Goal: Task Accomplishment & Management: Manage account settings

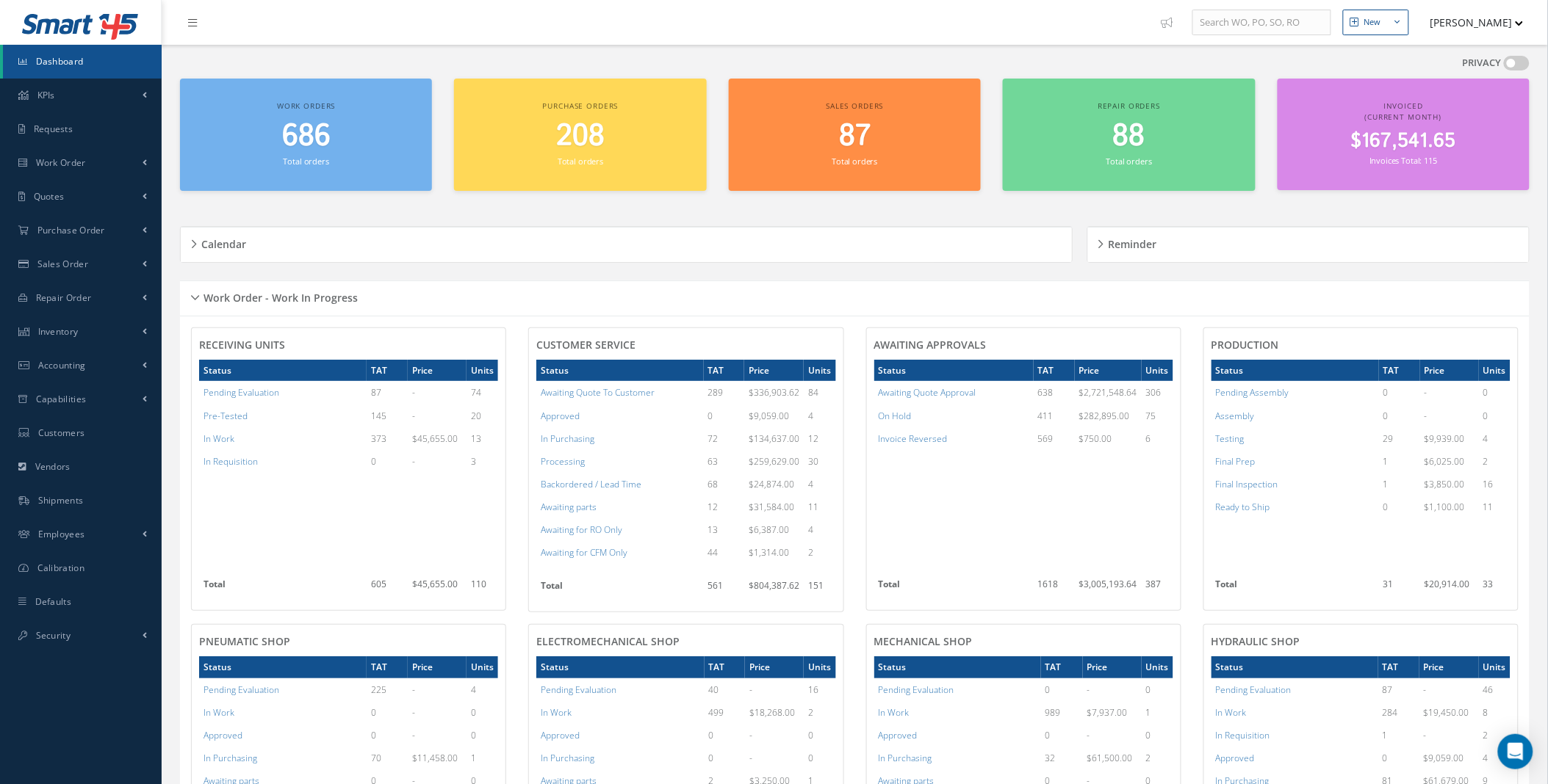
click at [68, 64] on span "Dashboard" at bounding box center [59, 61] width 48 height 13
click at [149, 159] on link "Work Order" at bounding box center [81, 163] width 162 height 34
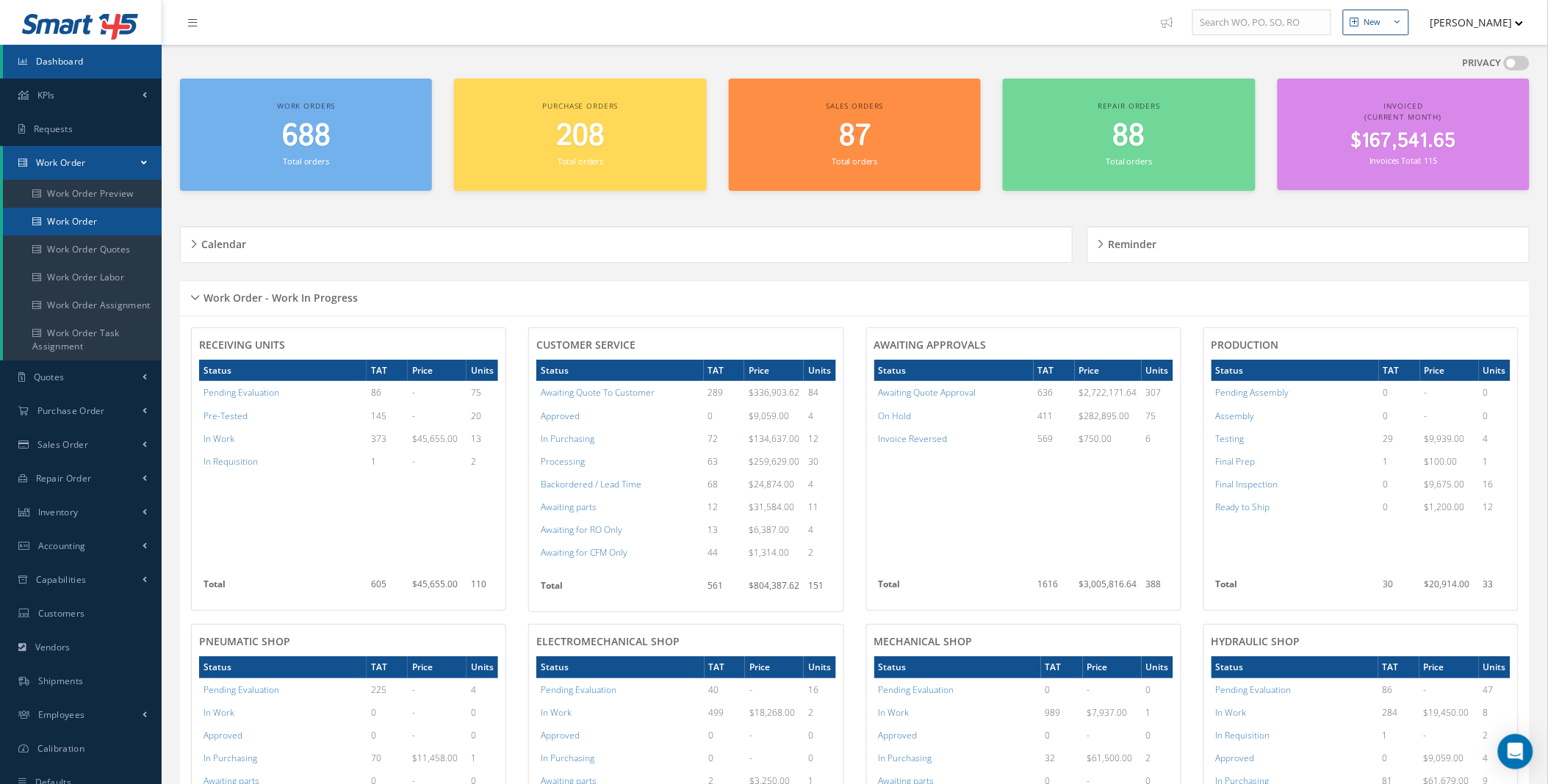
click at [91, 221] on link "Work Order" at bounding box center [82, 221] width 158 height 28
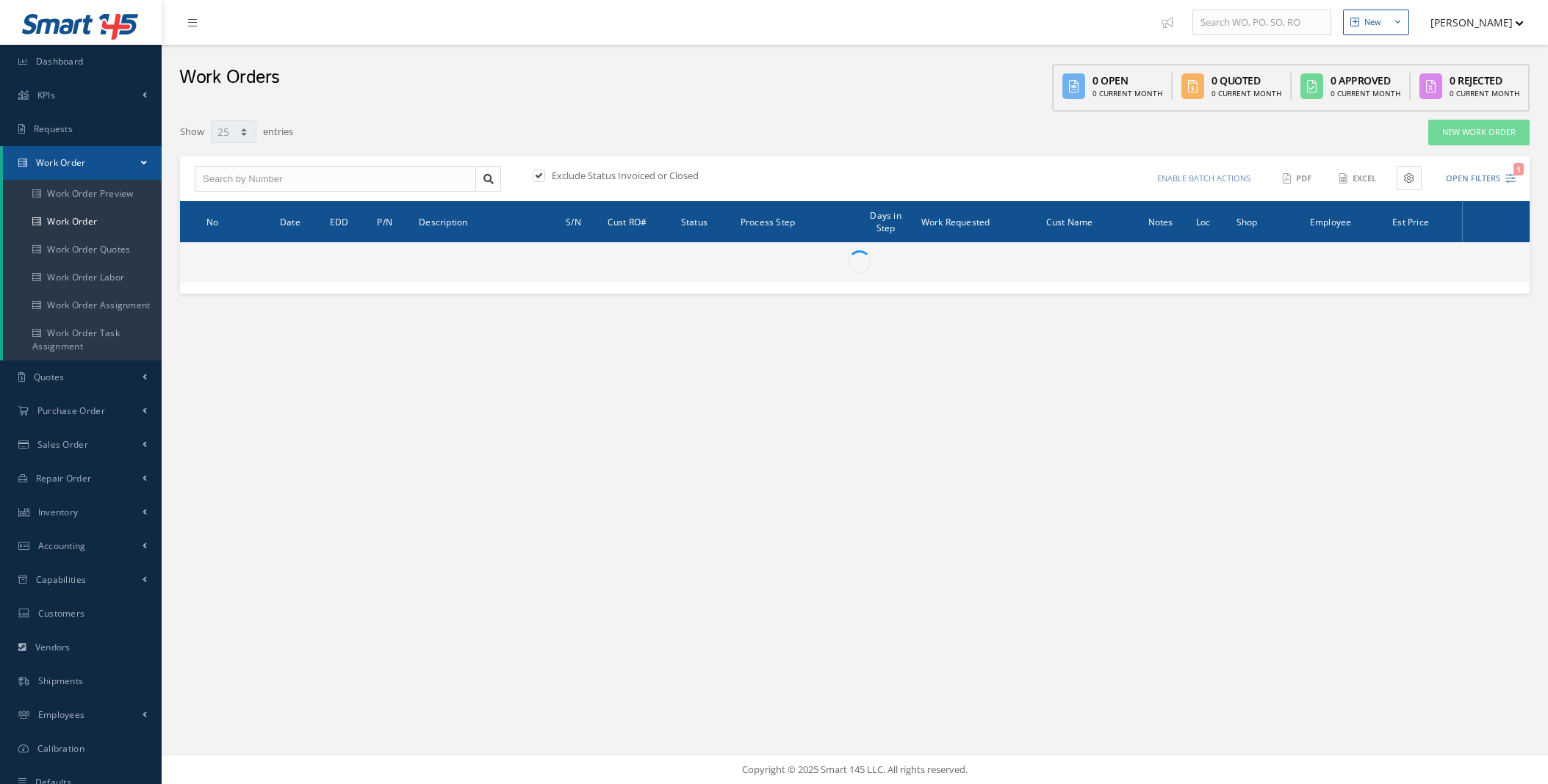
select select "25"
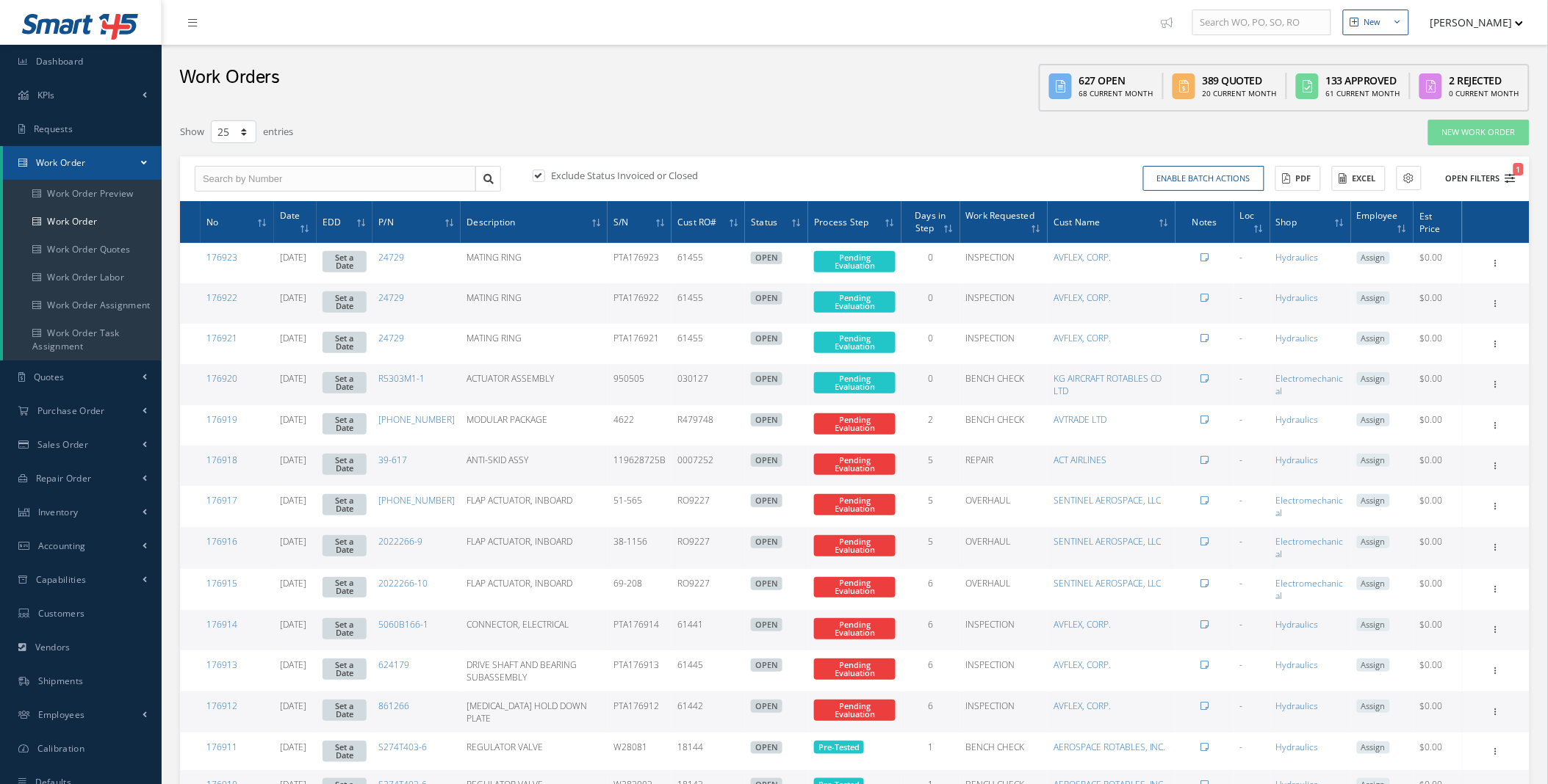
type input "All Work Request"
type input "All Work Performed"
type input "All Status"
type input "WO Part Status"
click at [1510, 180] on icon "1" at bounding box center [1510, 178] width 10 height 10
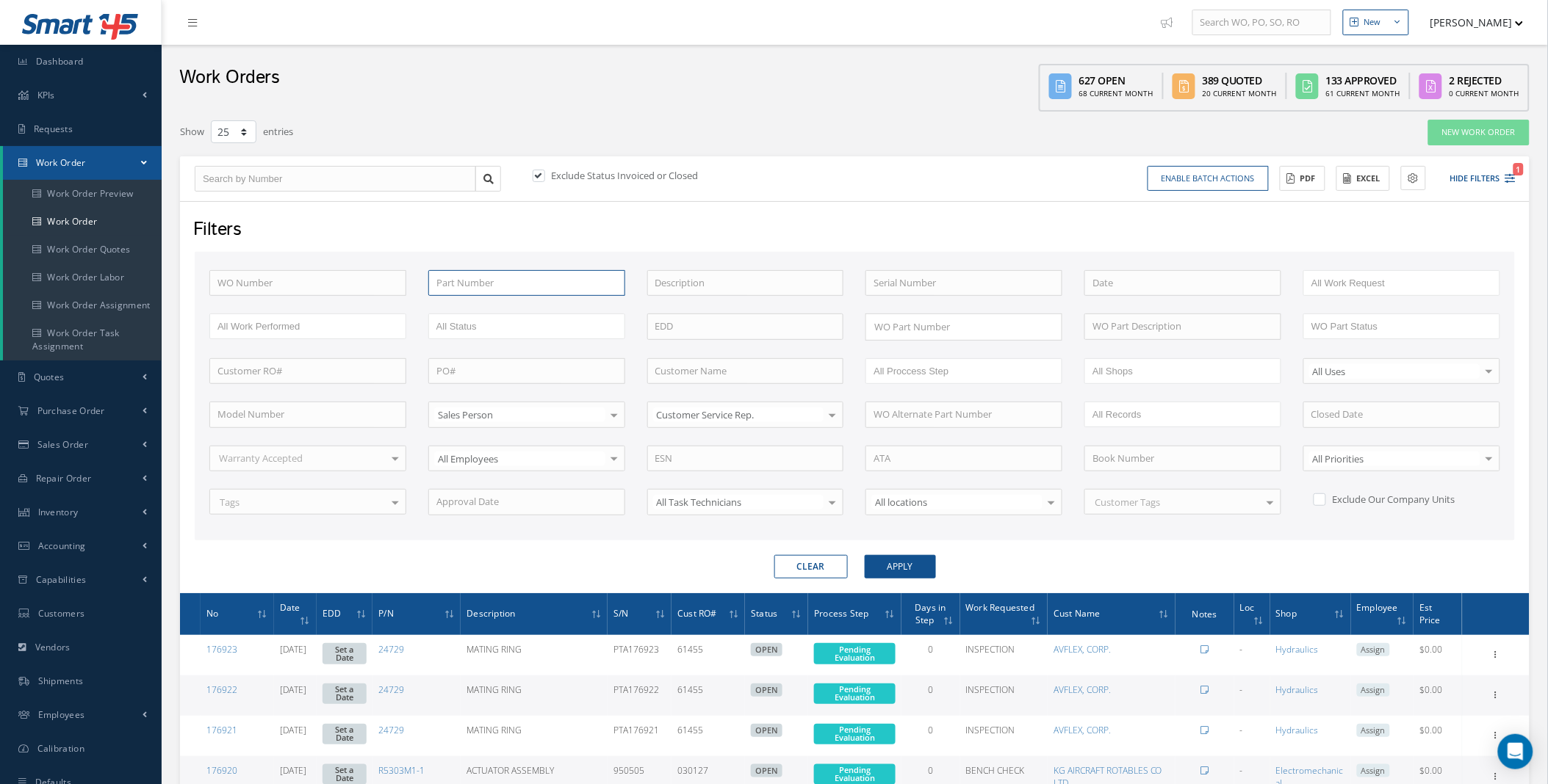
click at [505, 275] on input "text" at bounding box center [527, 283] width 197 height 26
type input "2"
click at [717, 281] on input "text" at bounding box center [746, 283] width 197 height 26
type input "hsta"
click at [865, 555] on button "Apply" at bounding box center [900, 567] width 71 height 23
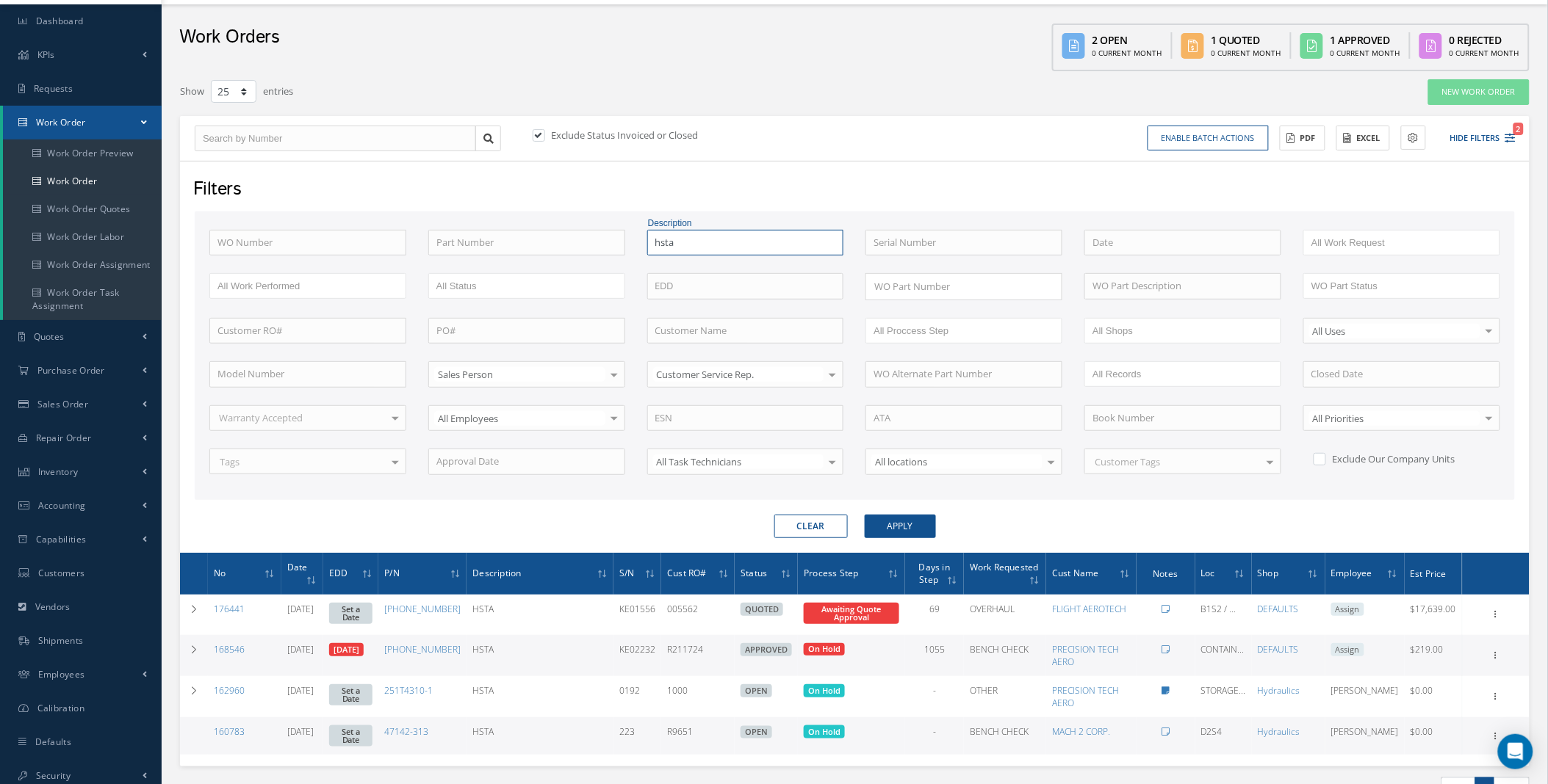
scroll to position [50, 0]
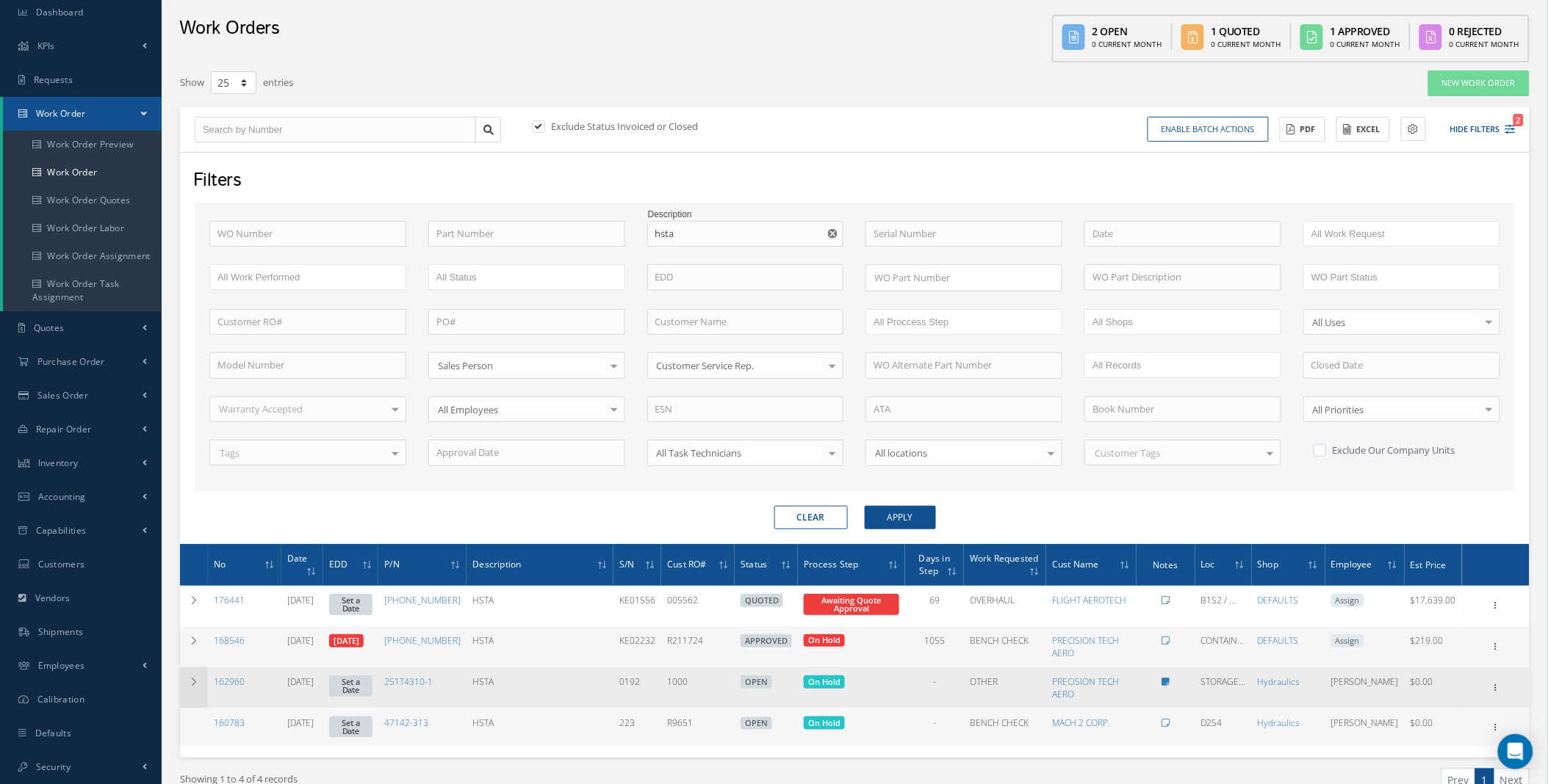
click at [196, 678] on icon at bounding box center [194, 682] width 10 height 9
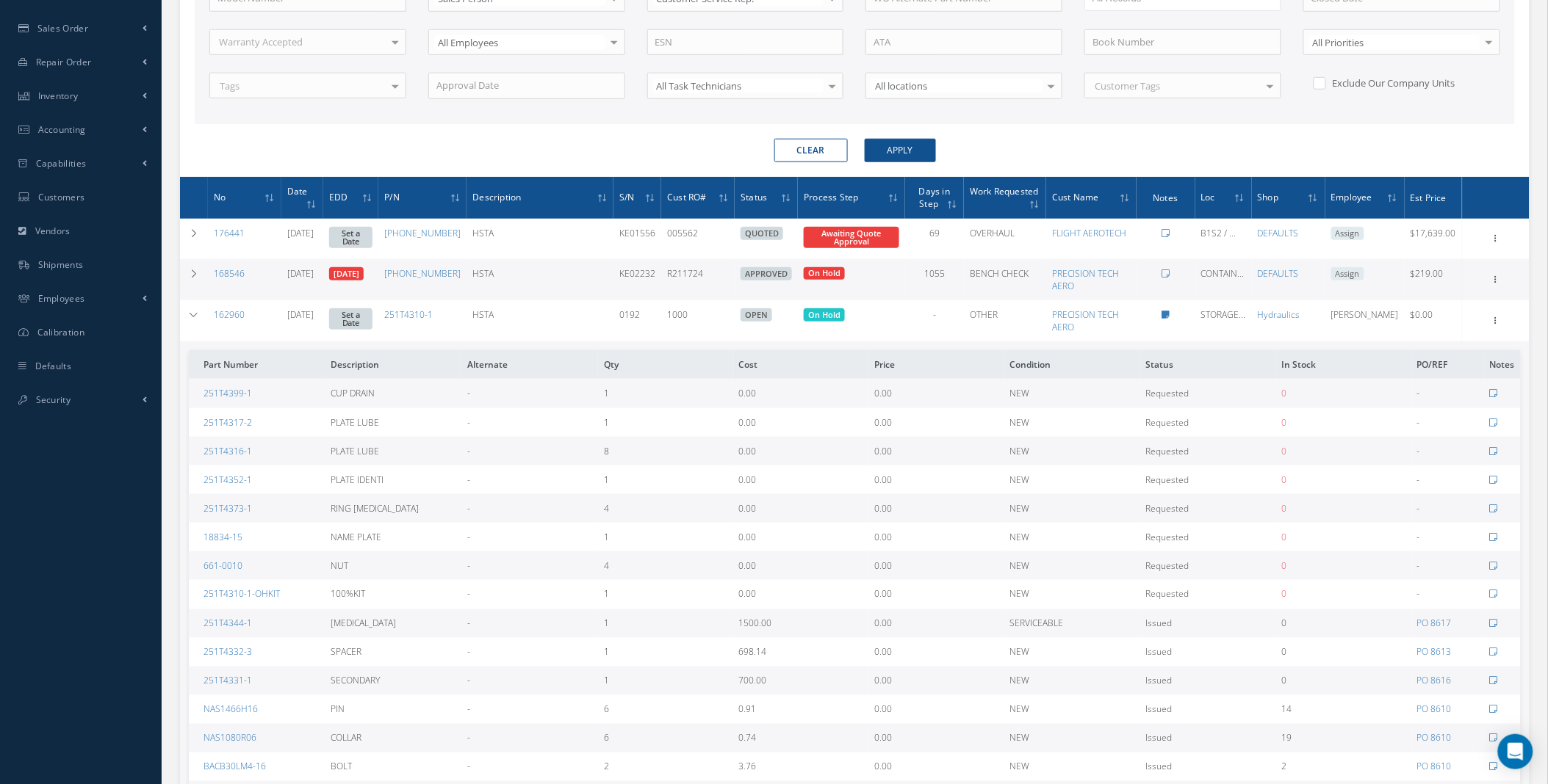
scroll to position [444, 0]
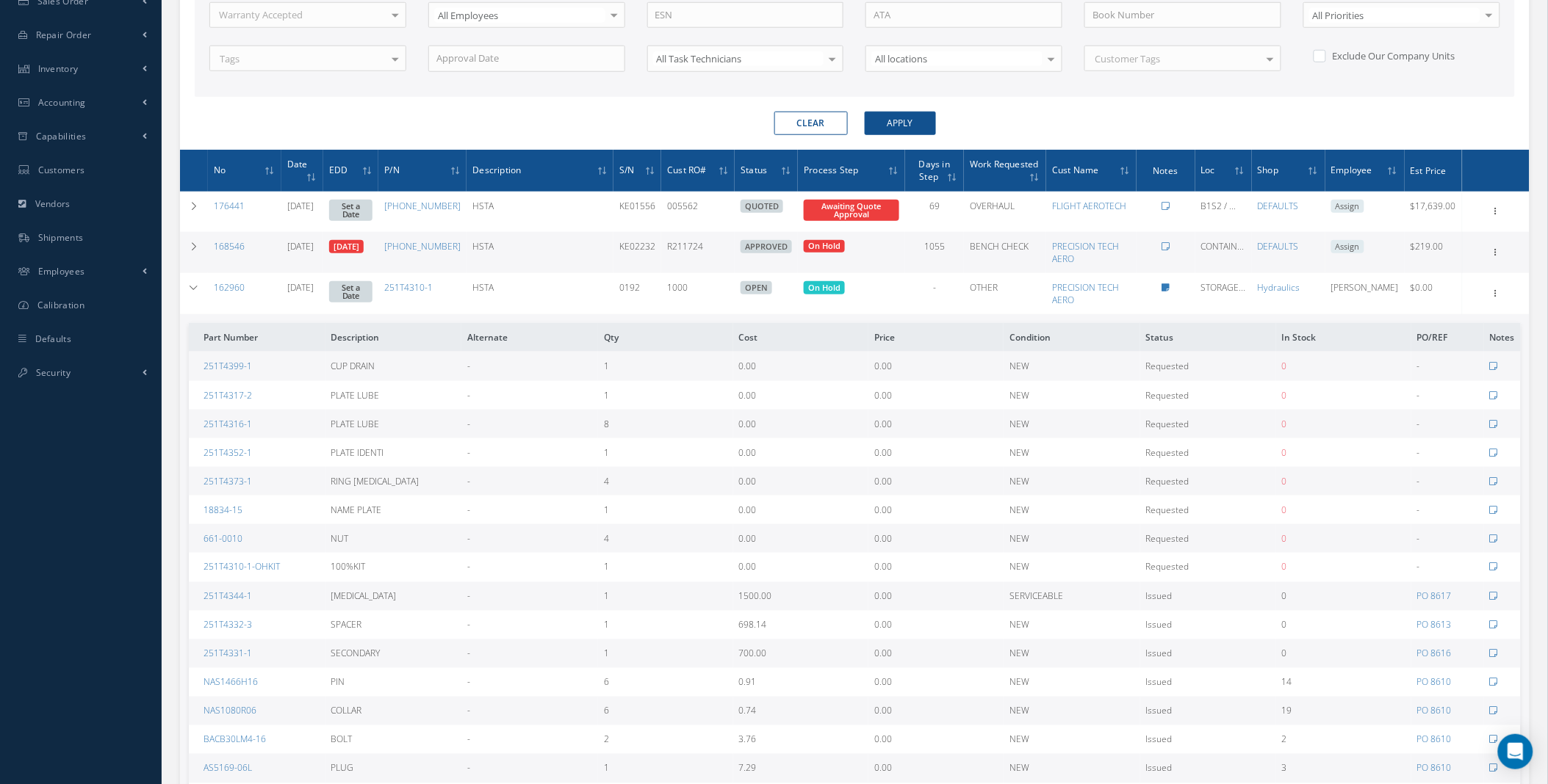
click at [1246, 288] on link "STORAGE..." at bounding box center [1224, 288] width 45 height 13
type input "STORAGE- P-10-BOX- BALL SCREW"
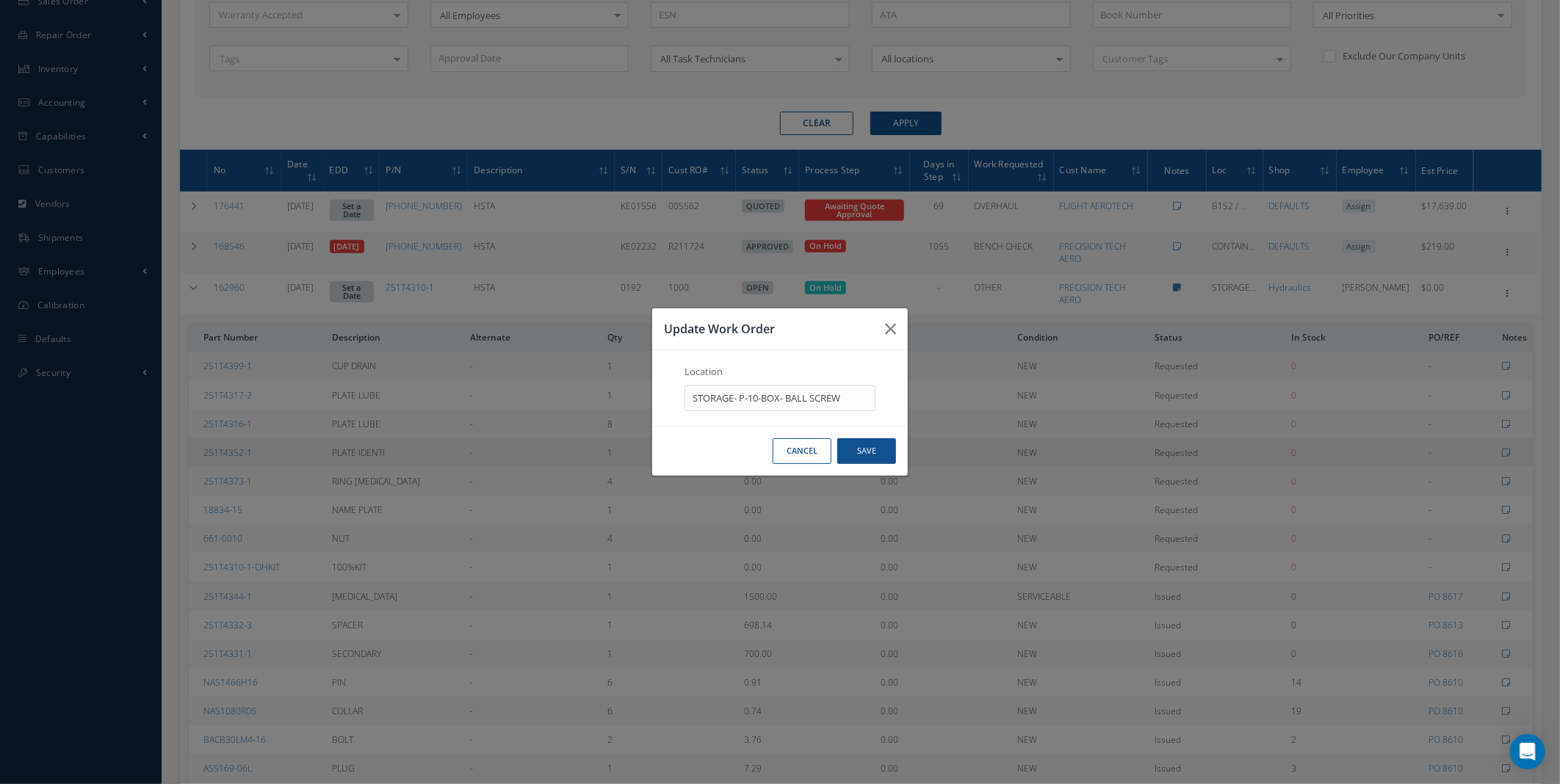
click at [793, 441] on button "Cancel" at bounding box center [801, 451] width 59 height 26
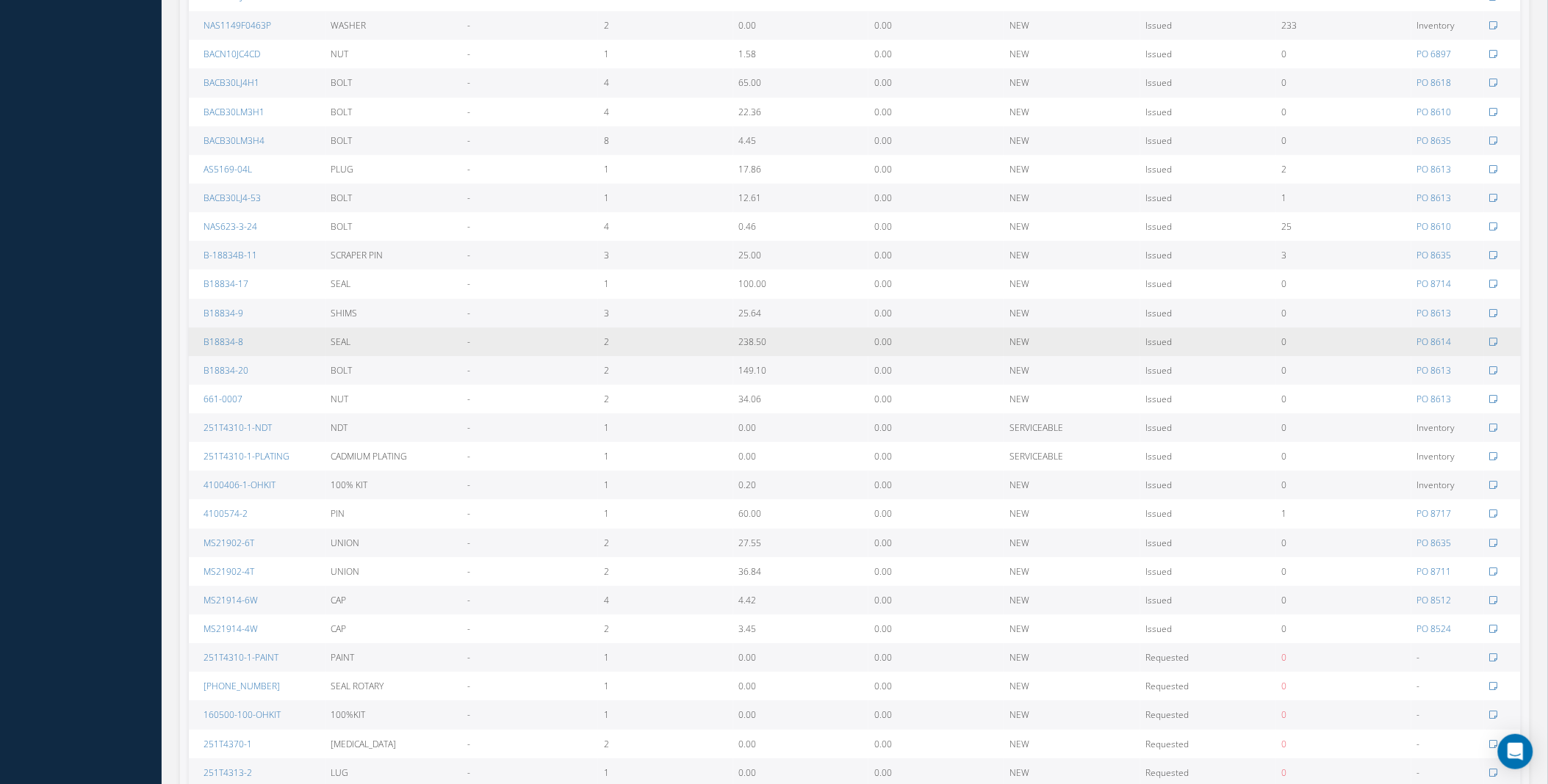
scroll to position [1955, 0]
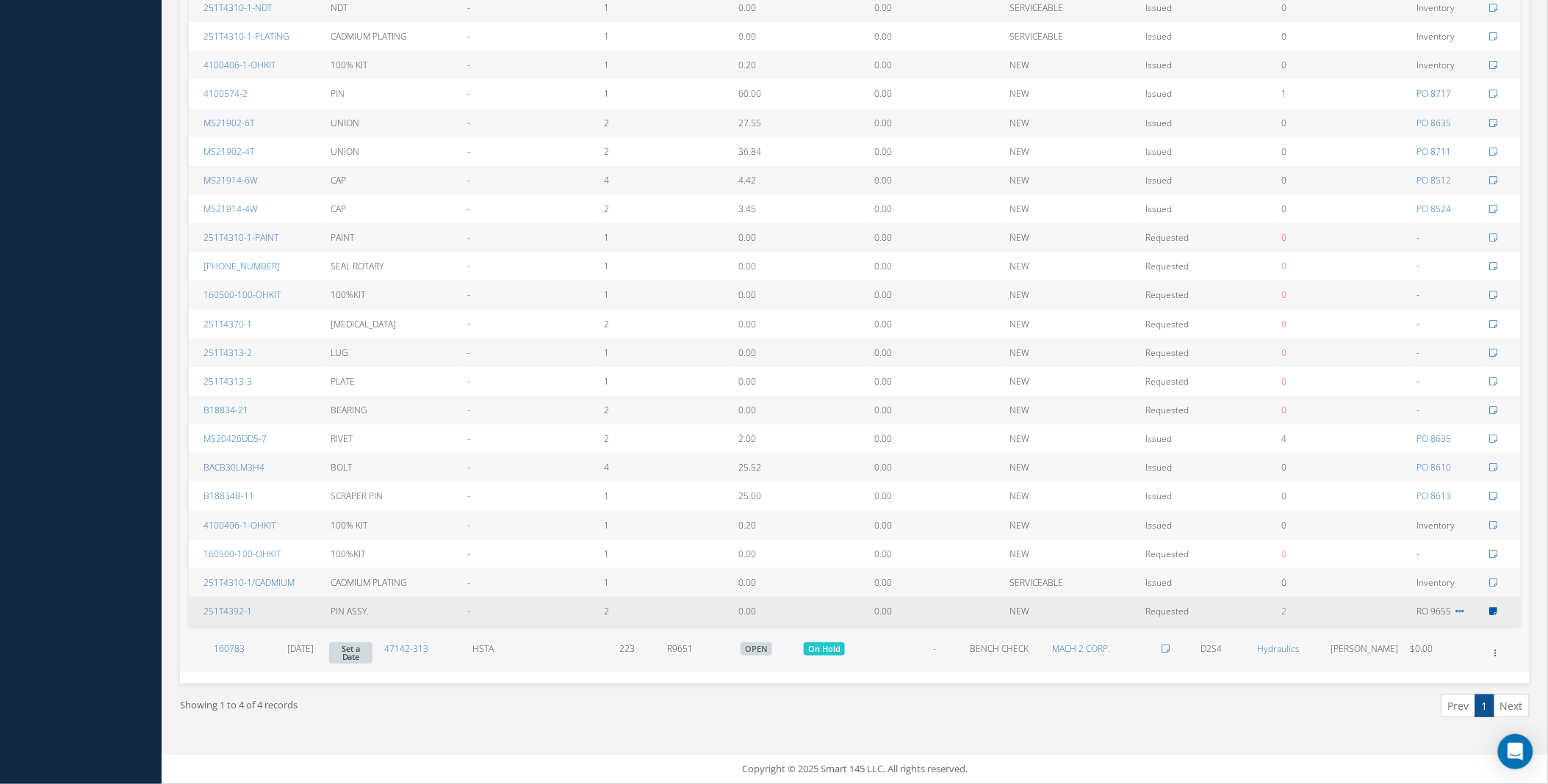
click at [1492, 608] on icon at bounding box center [1494, 612] width 8 height 9
type textarea "USED ON WO 174144"
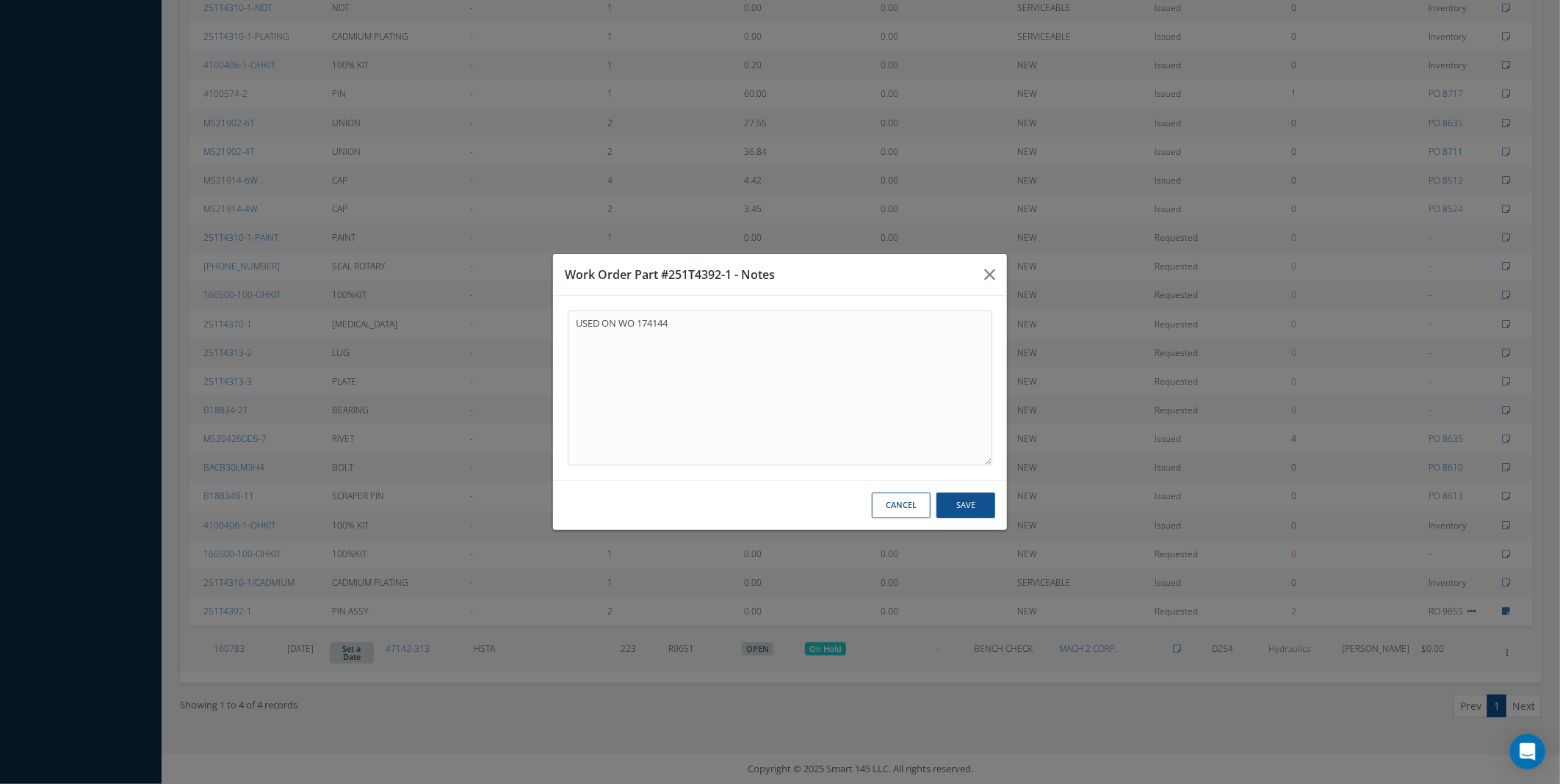
click at [906, 501] on button "Cancel" at bounding box center [901, 505] width 59 height 26
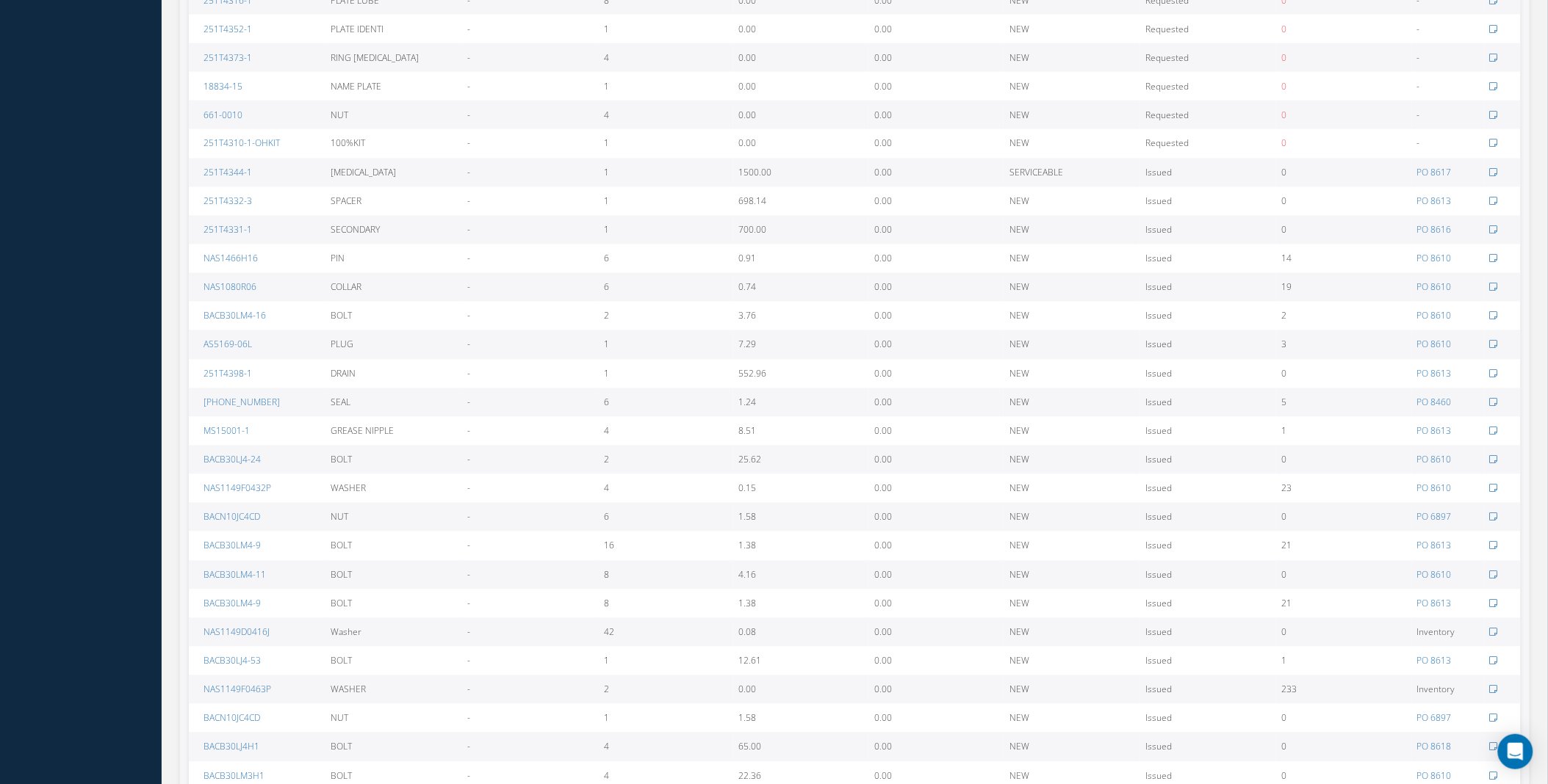
scroll to position [323, 0]
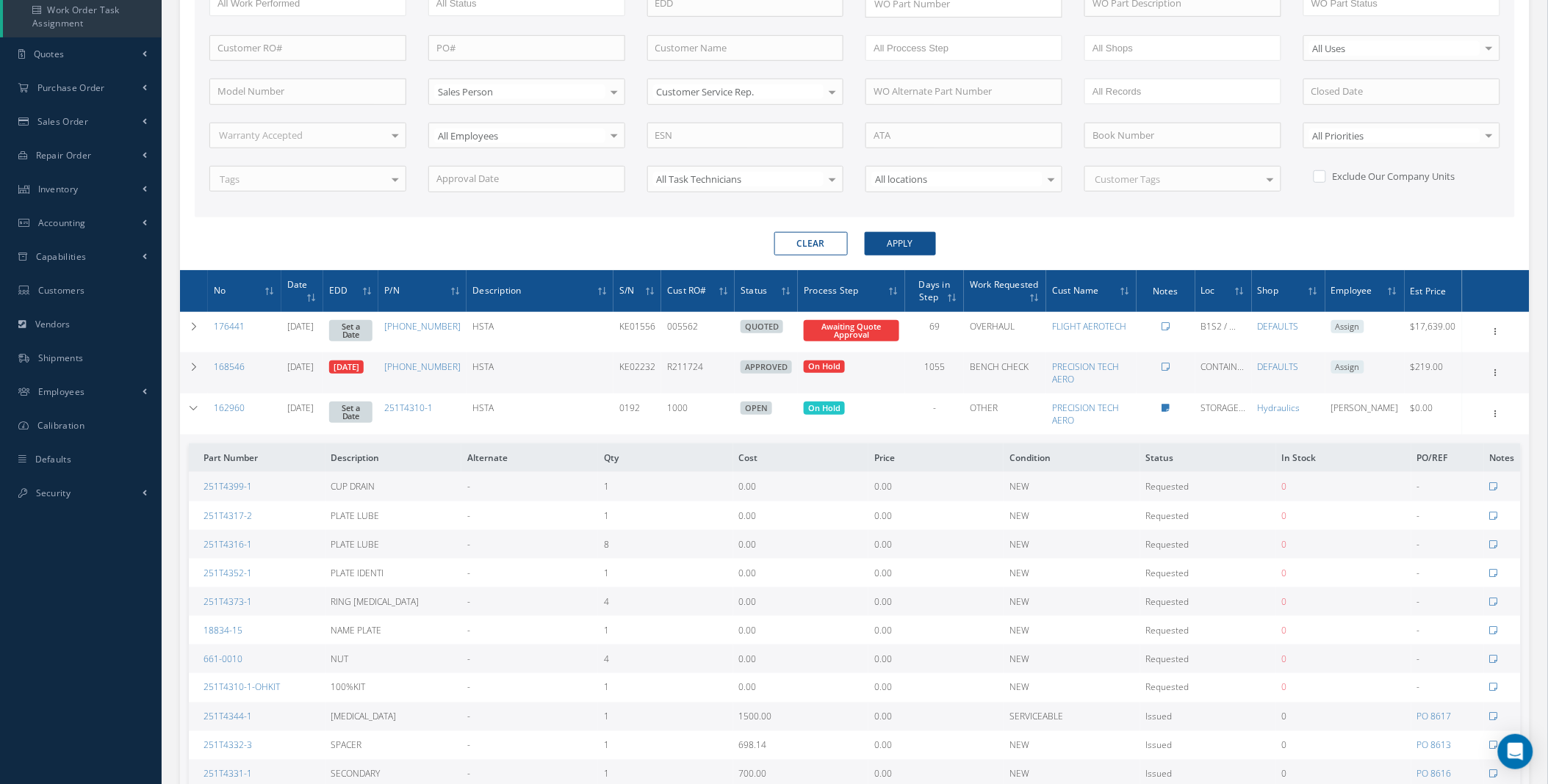
click at [202, 408] on td at bounding box center [194, 414] width 28 height 41
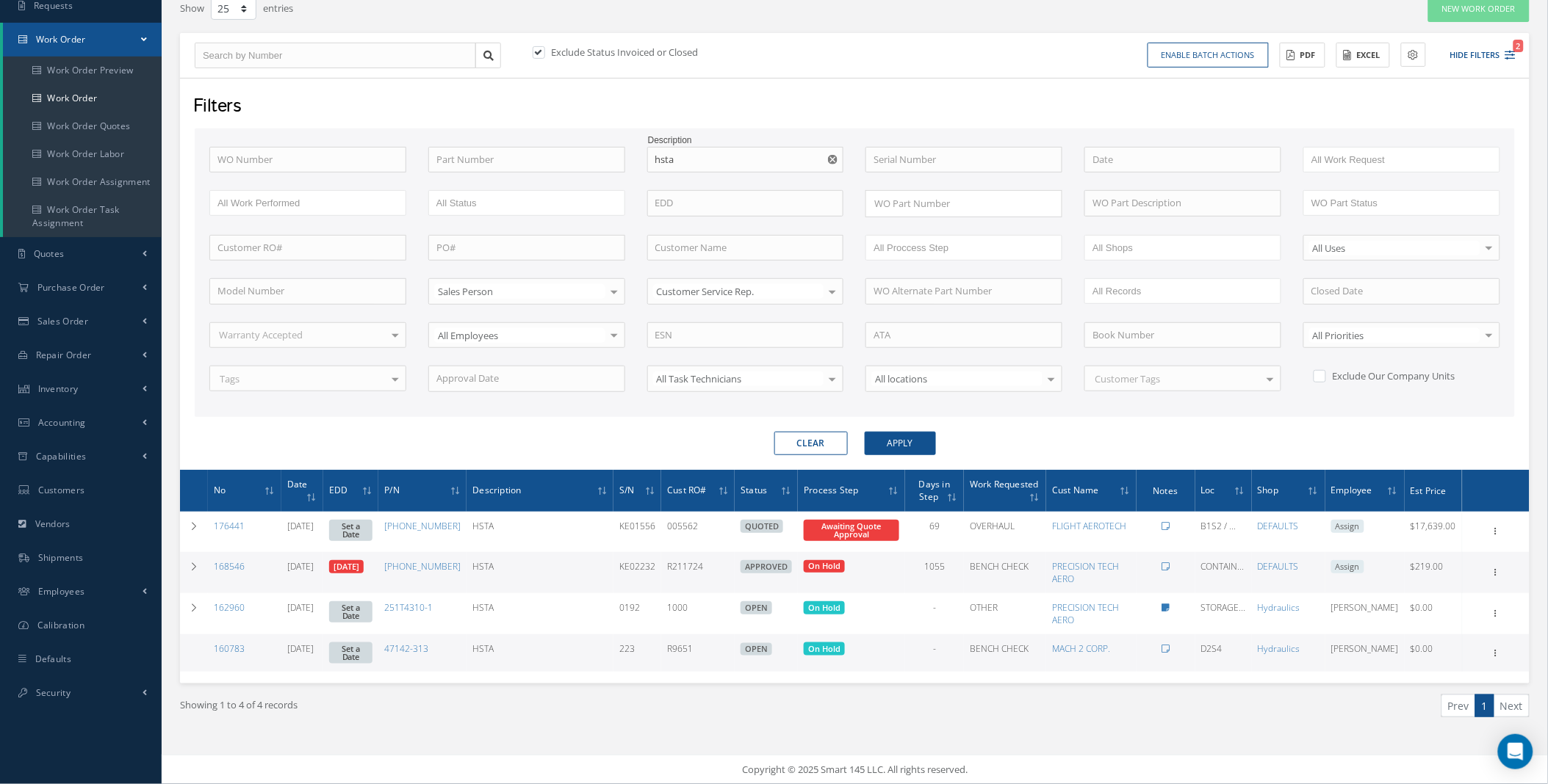
scroll to position [128, 0]
click at [195, 563] on icon at bounding box center [194, 567] width 10 height 9
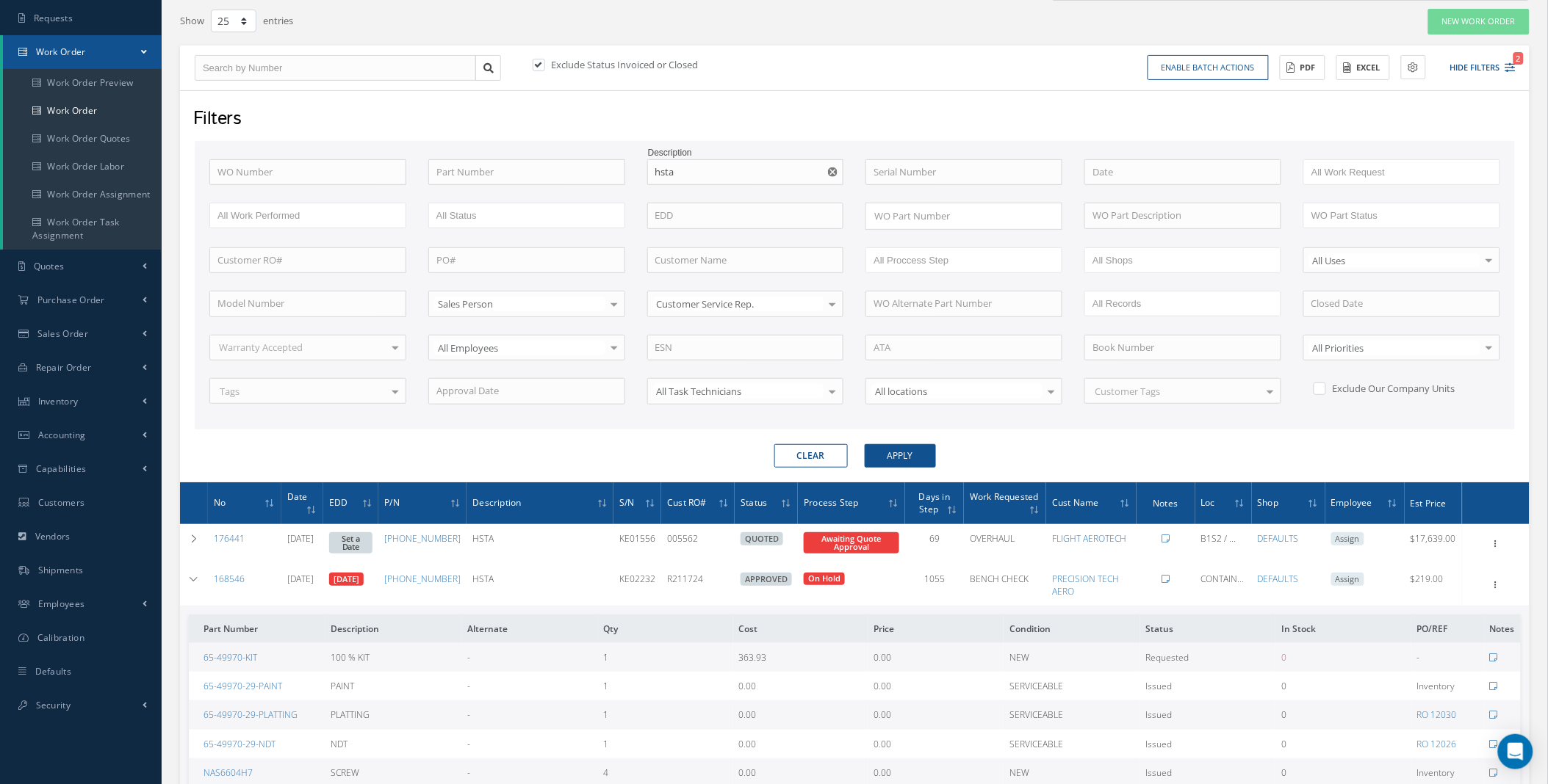
scroll to position [0, 0]
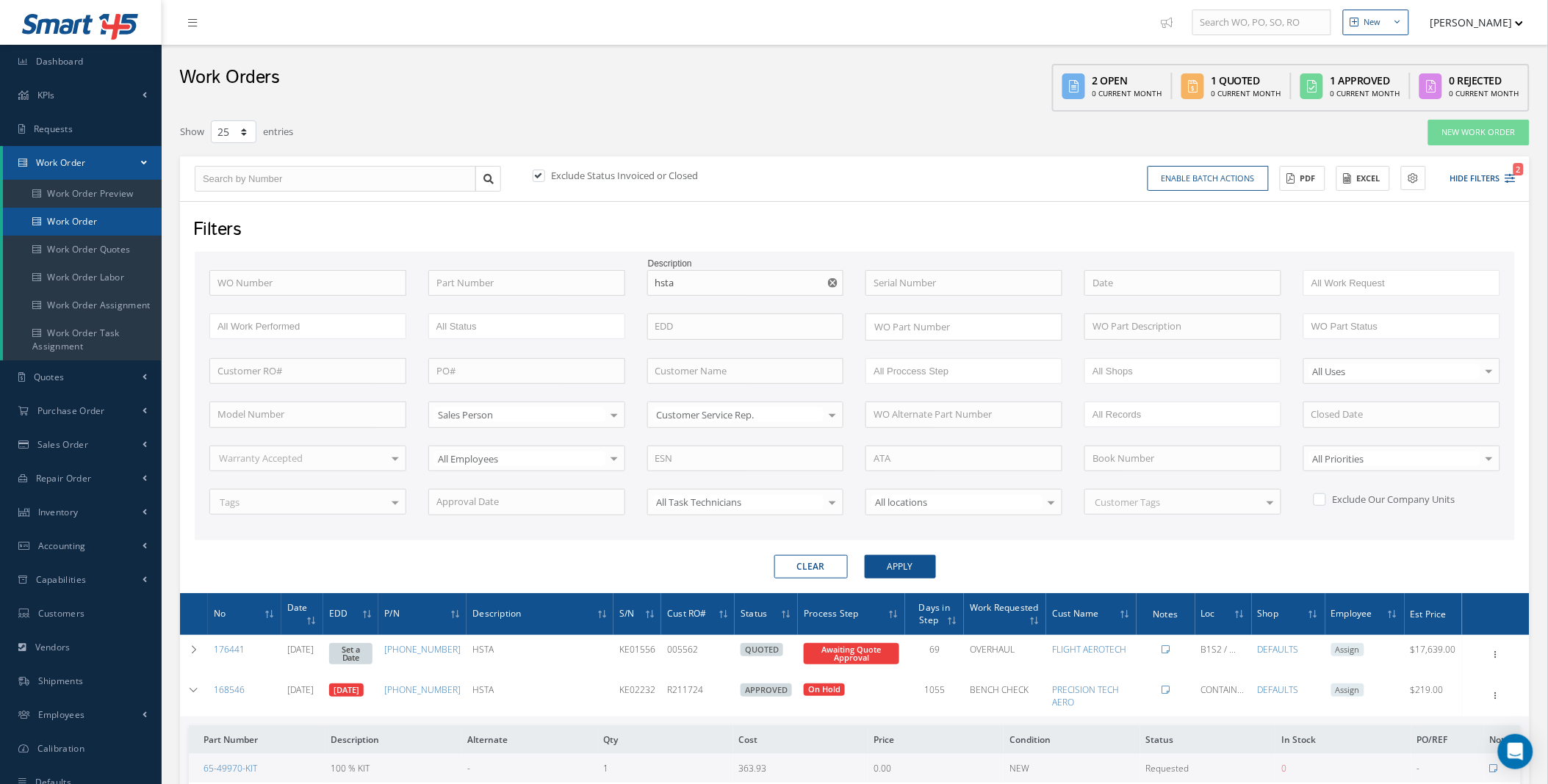
click at [77, 221] on link "Work Order" at bounding box center [82, 221] width 158 height 28
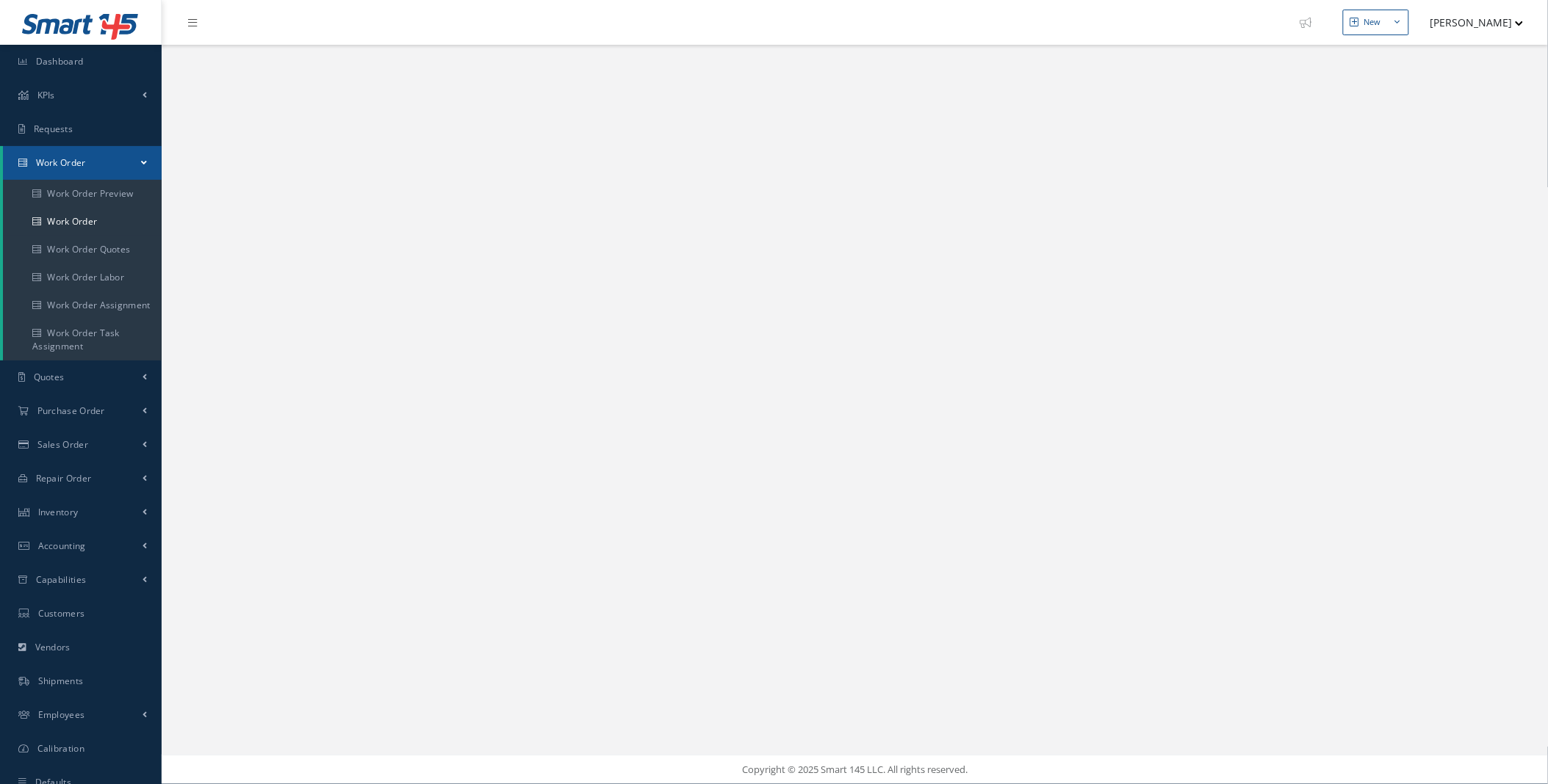
select select "25"
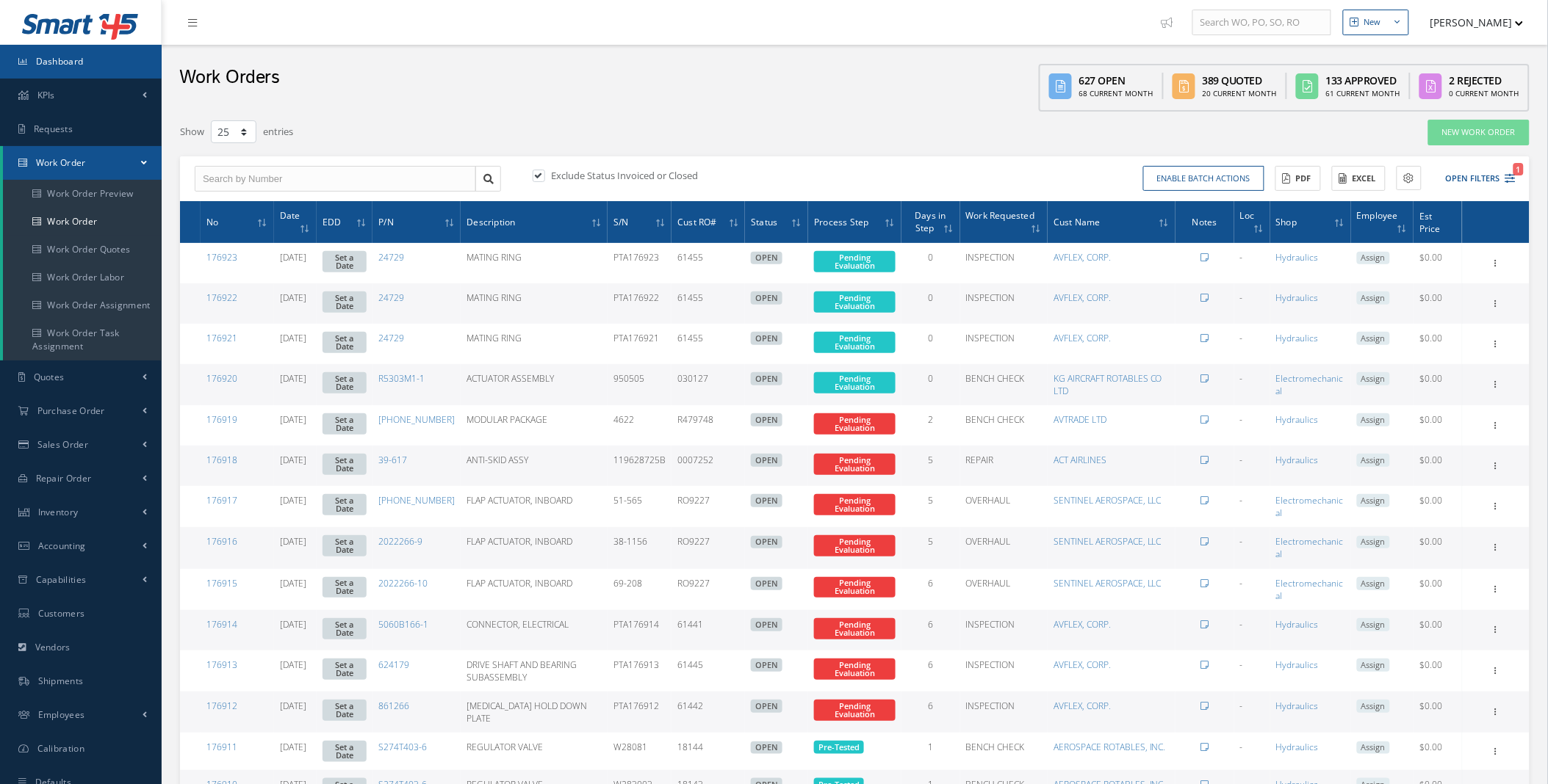
click at [50, 55] on span "Dashboard" at bounding box center [59, 61] width 48 height 13
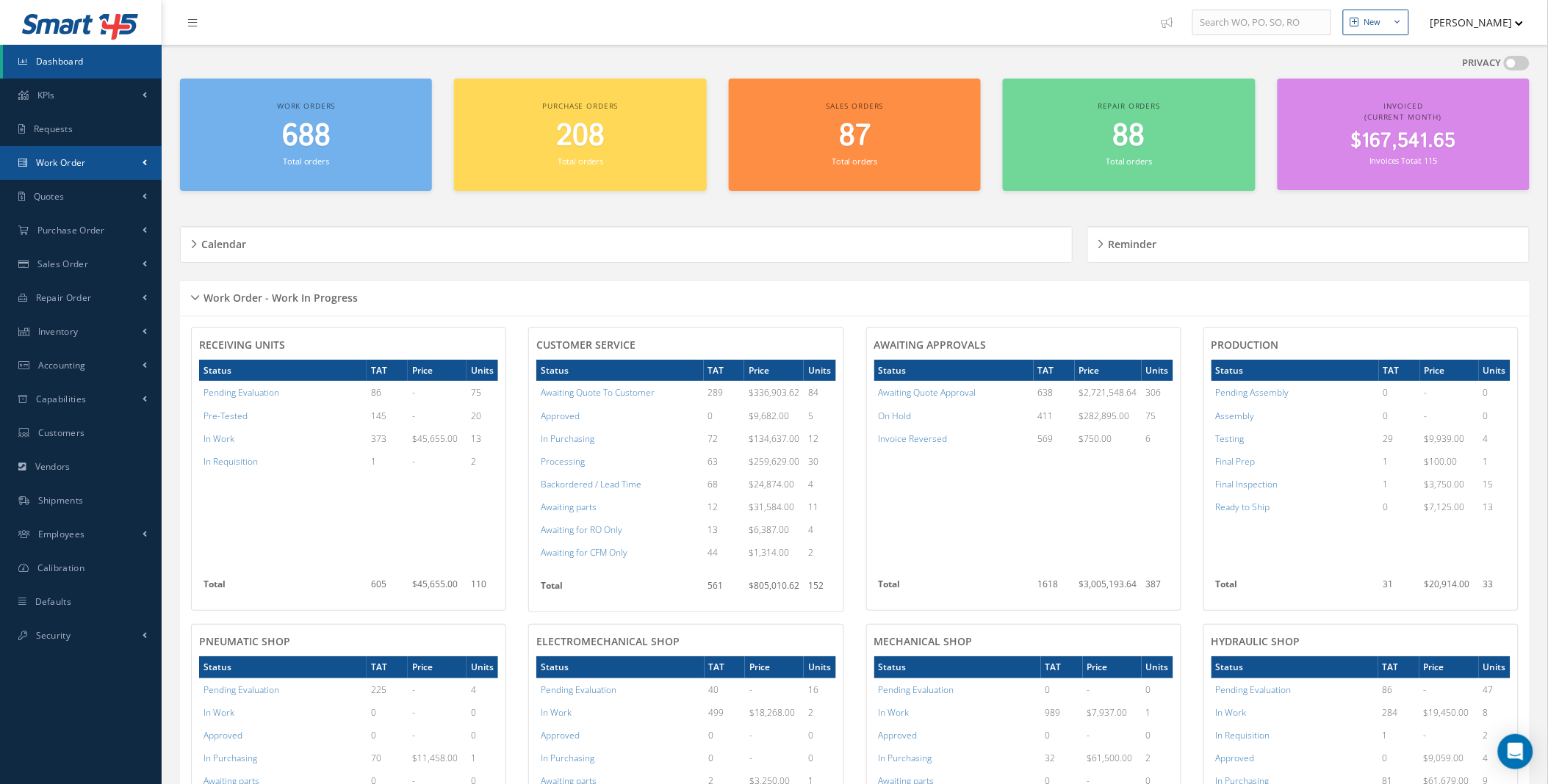
click at [116, 160] on link "Work Order" at bounding box center [81, 163] width 162 height 34
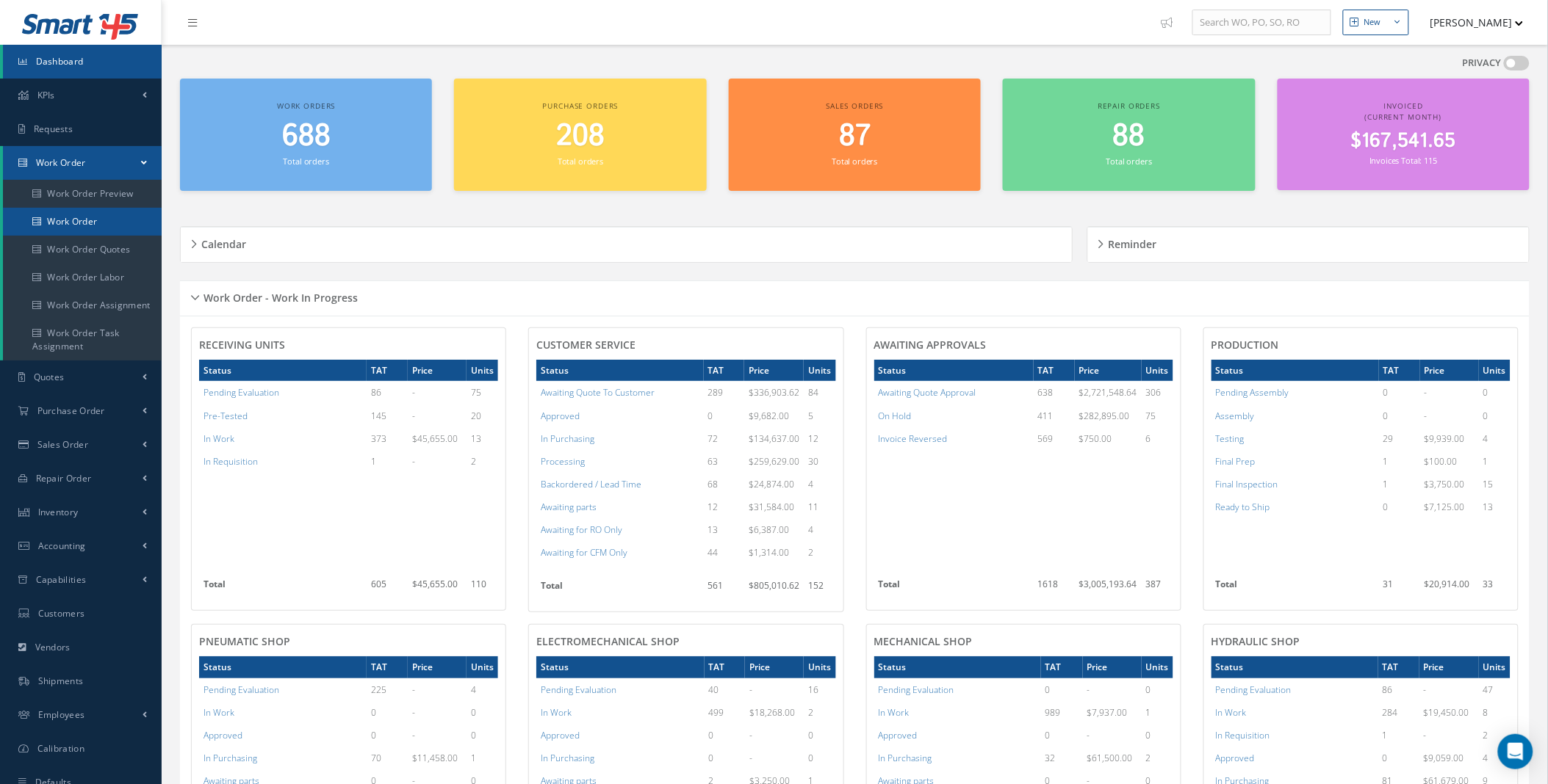
click at [61, 223] on link "Work Order" at bounding box center [82, 221] width 158 height 28
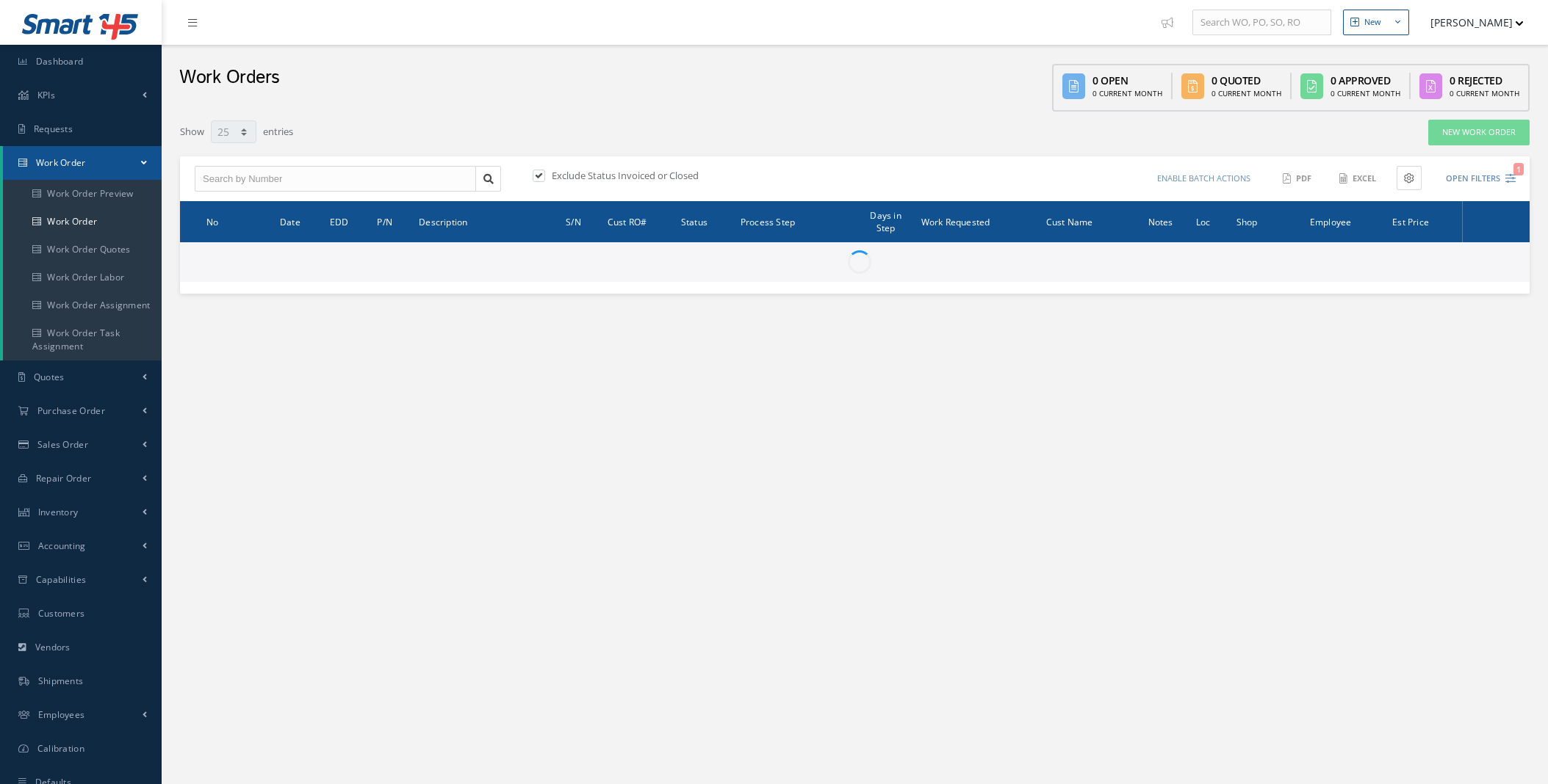
select select "25"
click at [1484, 182] on button "Open Filters 1" at bounding box center [1474, 178] width 83 height 24
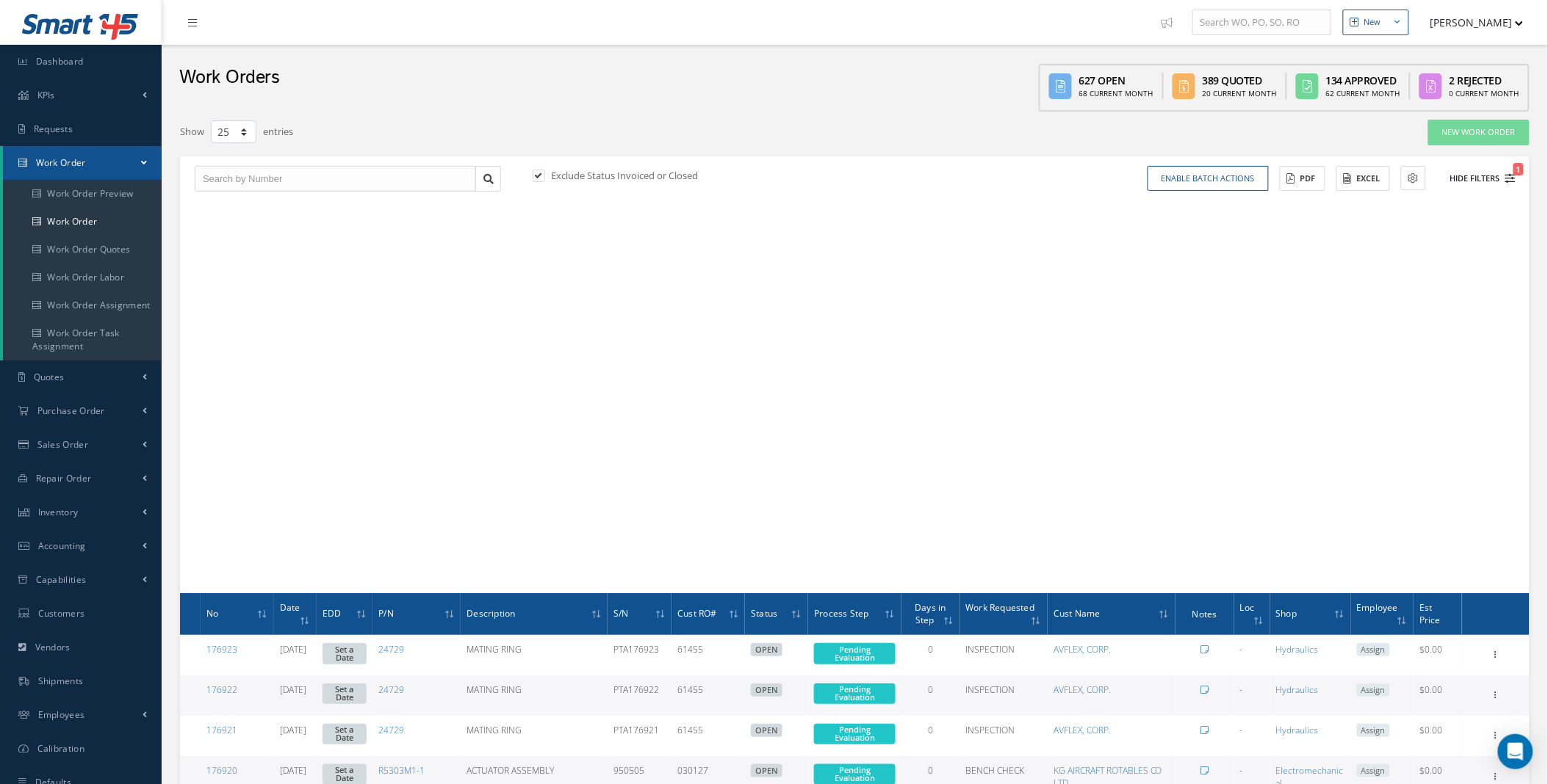
type input "All Work Request"
type input "All Work Performed"
type input "All Status"
type input "WO Part Status"
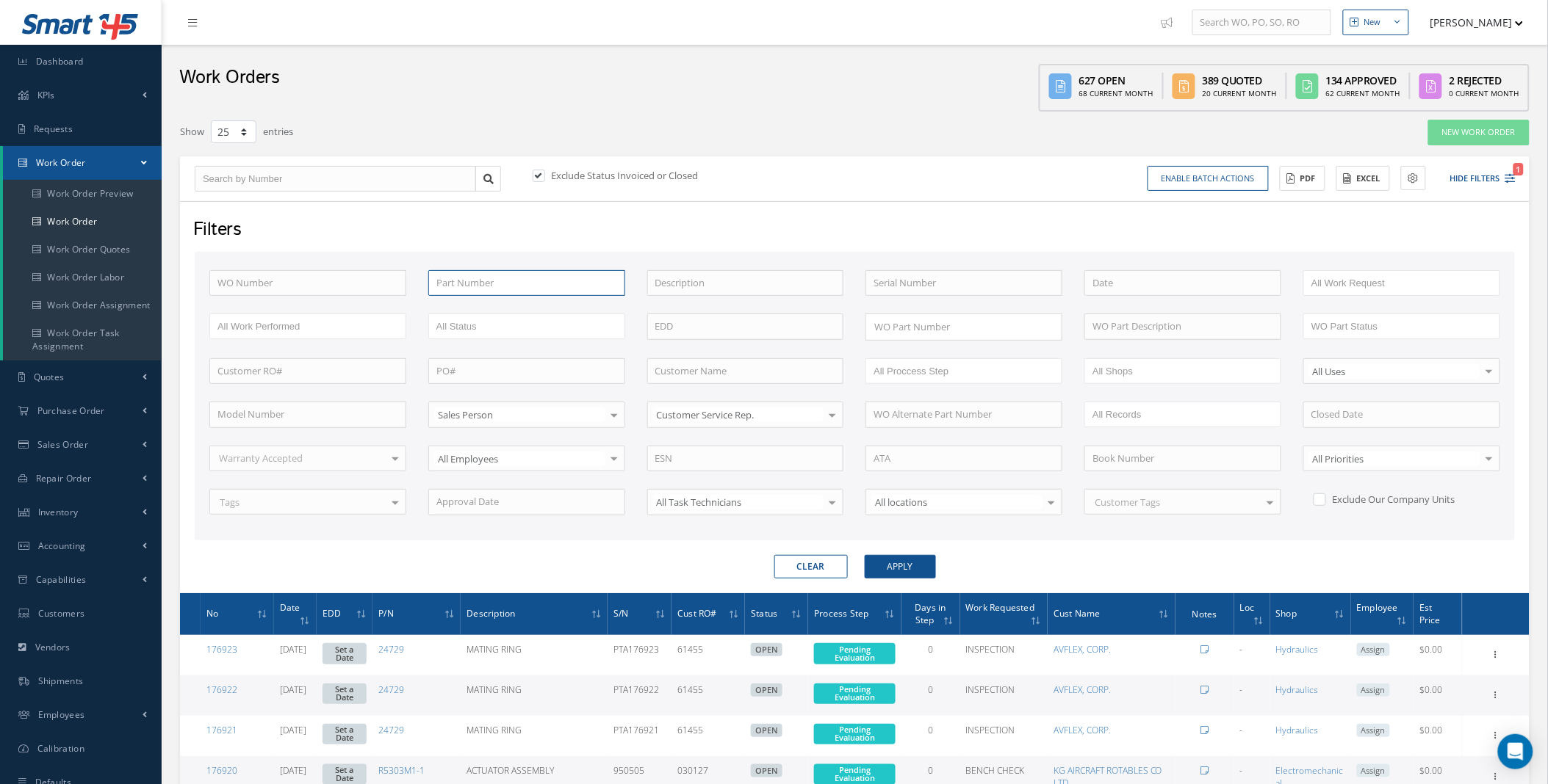
click at [520, 277] on input "text" at bounding box center [527, 283] width 197 height 26
type input "174389"
click at [865, 555] on button "Apply" at bounding box center [900, 567] width 71 height 23
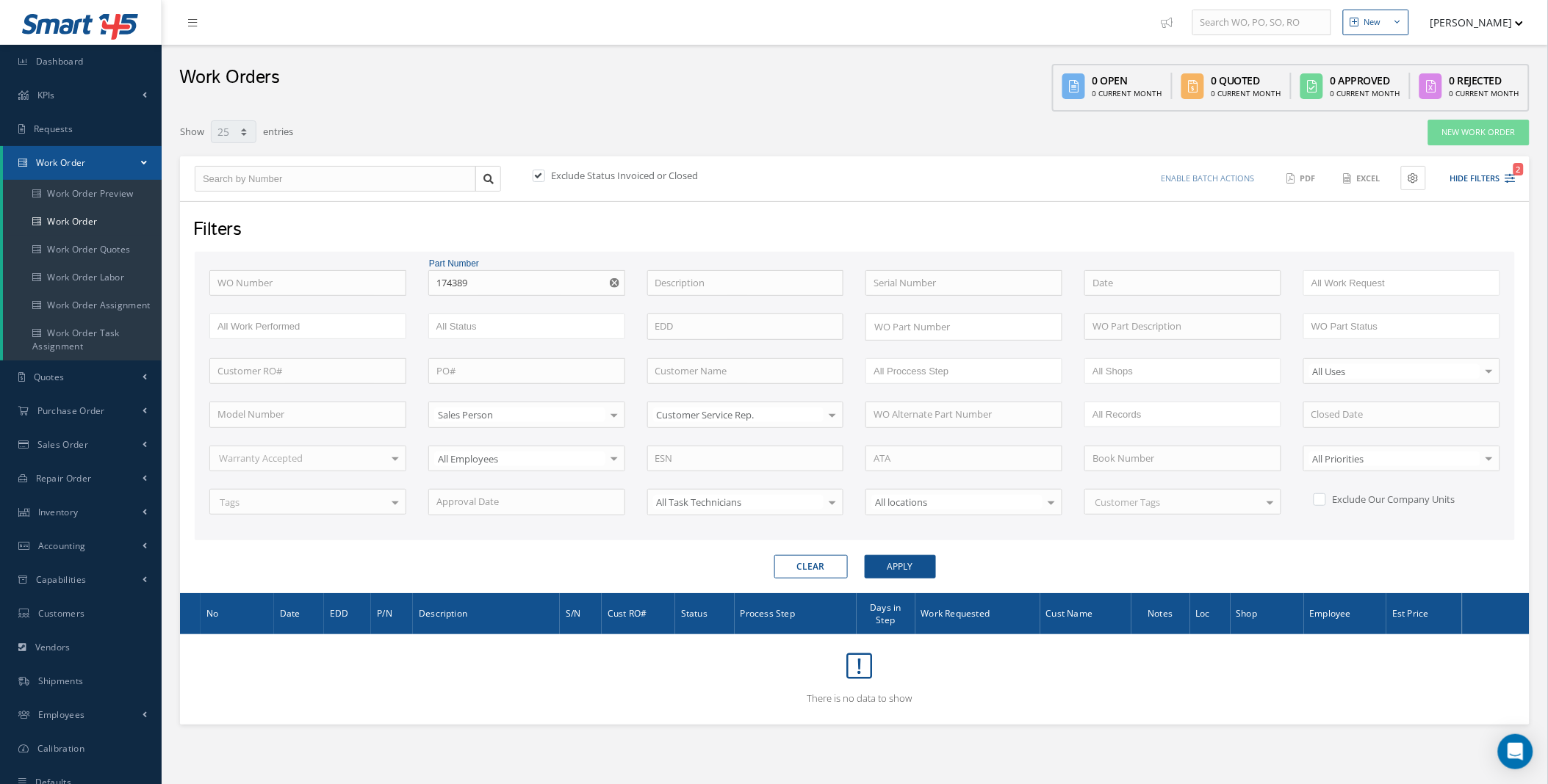
click at [545, 173] on label at bounding box center [547, 176] width 4 height 14
click at [539, 173] on input "checkbox" at bounding box center [538, 176] width 10 height 10
checkbox input "false"
drag, startPoint x: 490, startPoint y: 279, endPoint x: 366, endPoint y: 280, distance: 124.0
click at [366, 280] on div "WO Number Part Number 174389 No Match Found Description Serial Number ANODIZE B…" at bounding box center [855, 401] width 1313 height 263
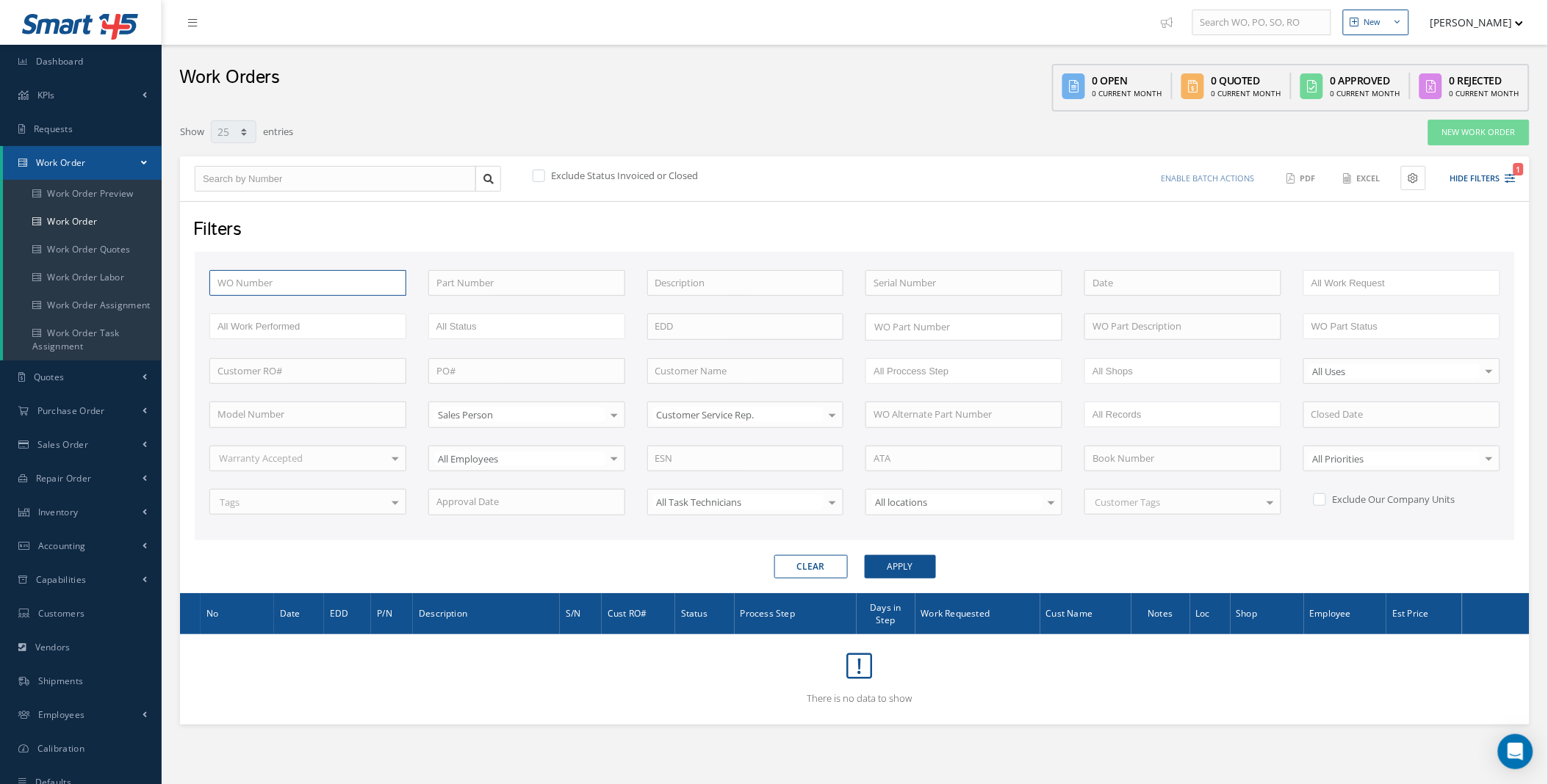
click at [365, 280] on input "text" at bounding box center [308, 283] width 197 height 26
type input "1"
type input "17"
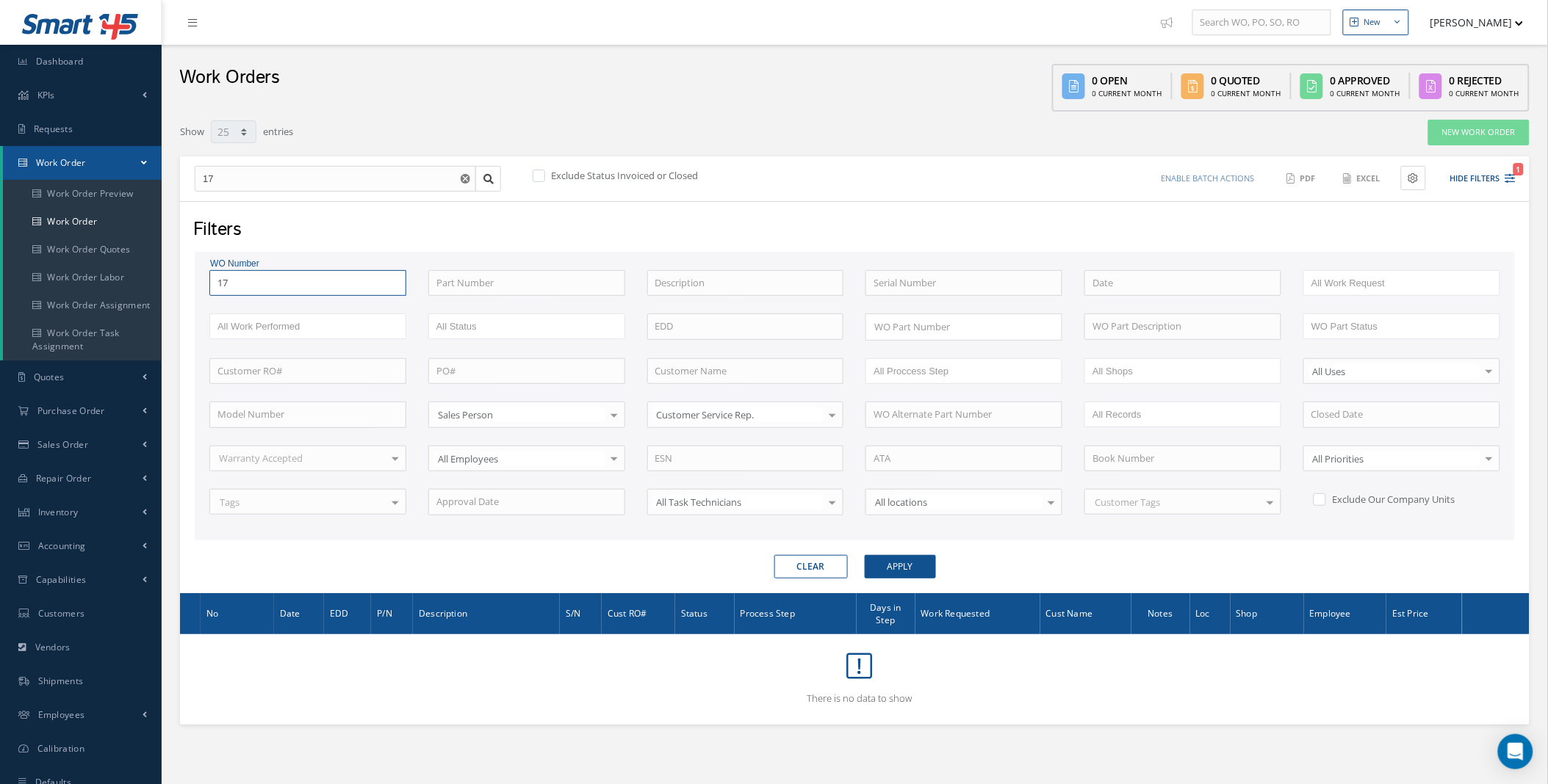
type input "174"
type input "1743"
type input "17438"
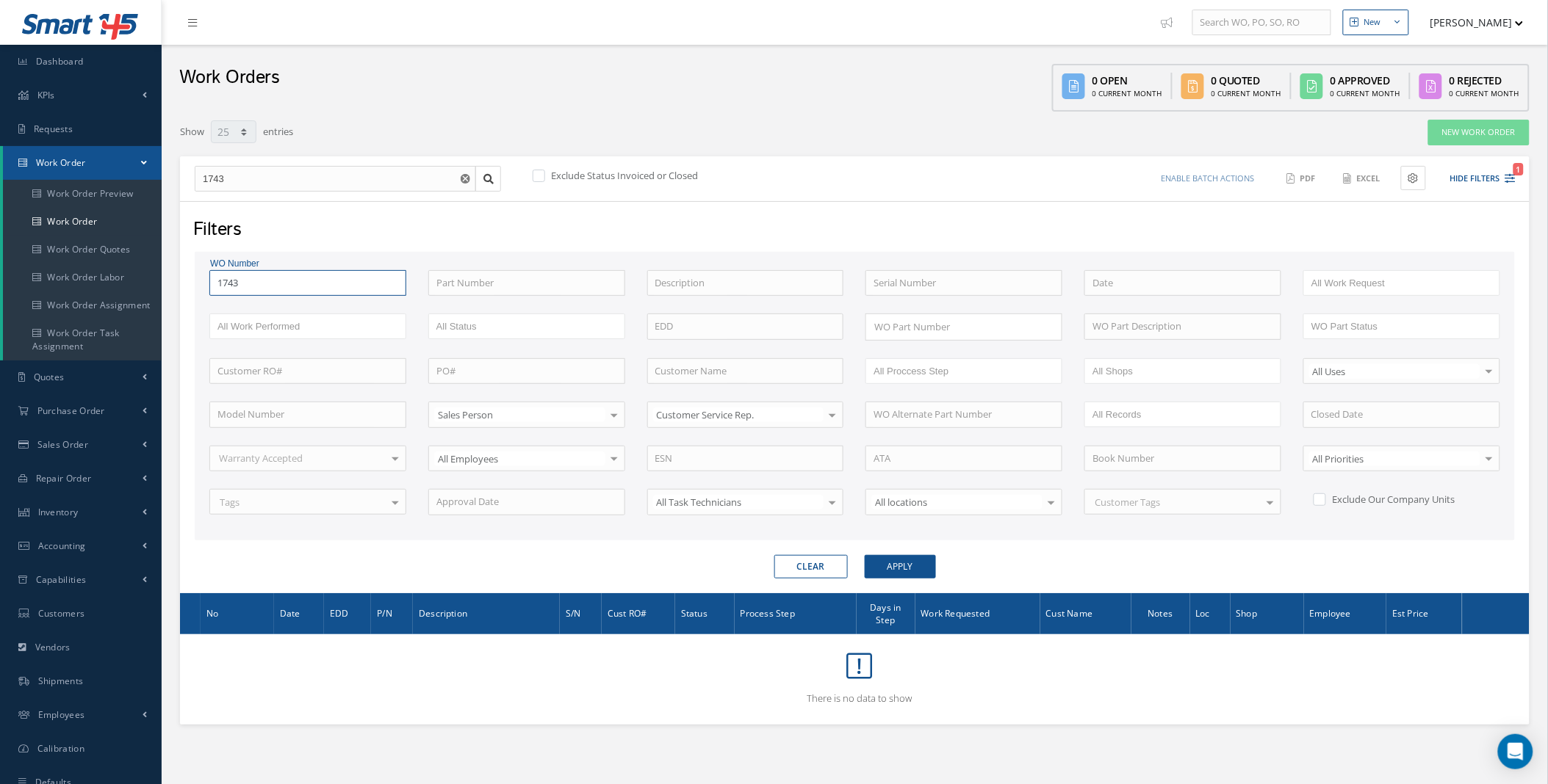
type input "17438"
type input "174389"
click at [865, 555] on button "Apply" at bounding box center [900, 567] width 71 height 23
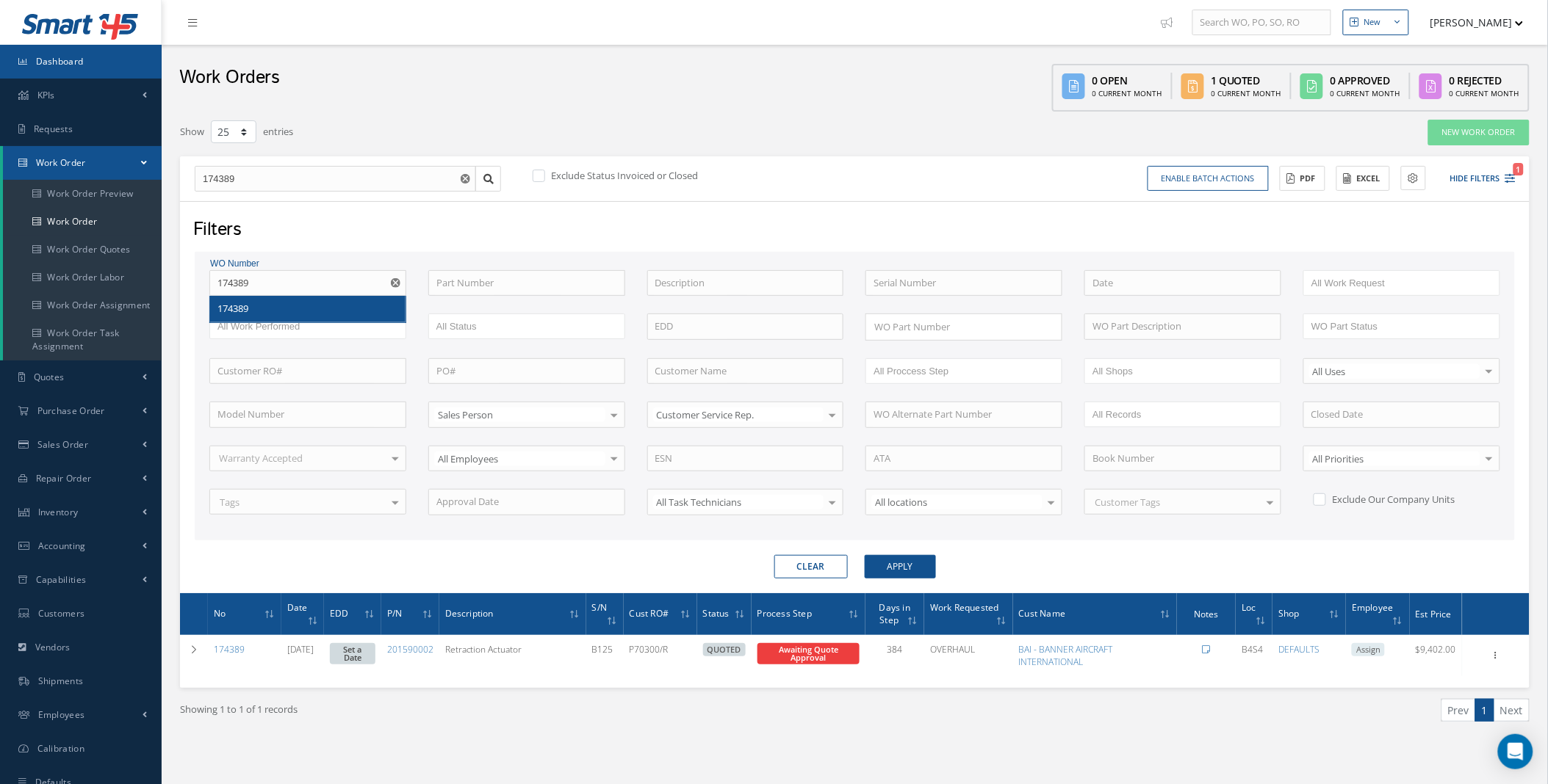
click at [52, 57] on span "Dashboard" at bounding box center [59, 61] width 48 height 13
